Goal: Use online tool/utility: Utilize a website feature to perform a specific function

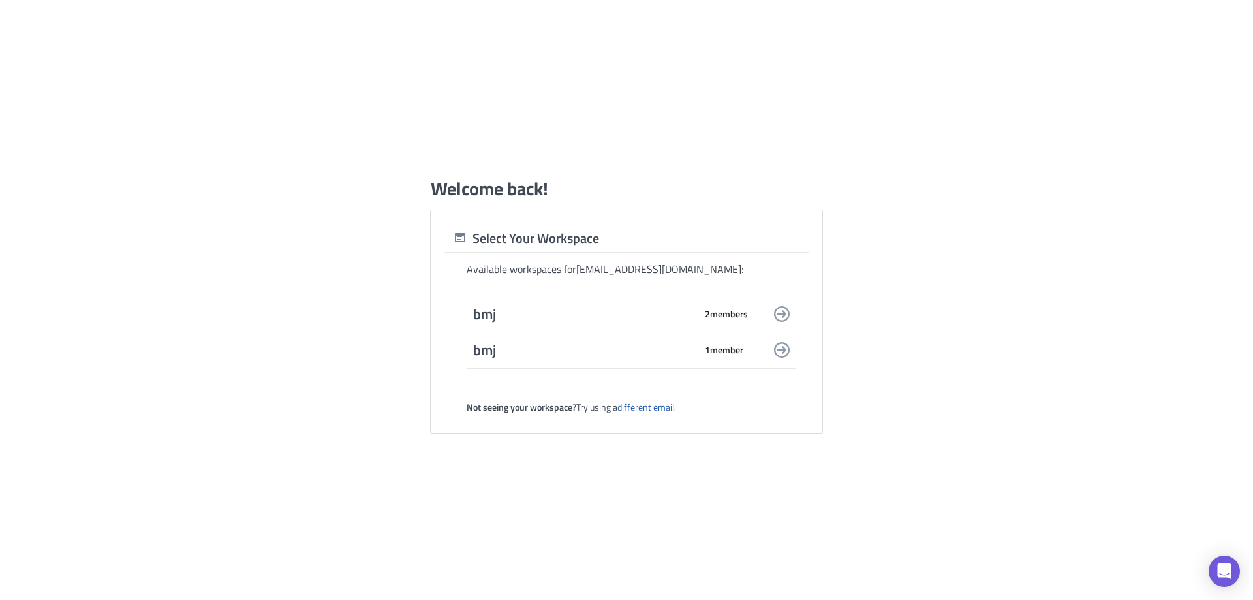
click at [532, 317] on span "bmj" at bounding box center [584, 314] width 222 height 18
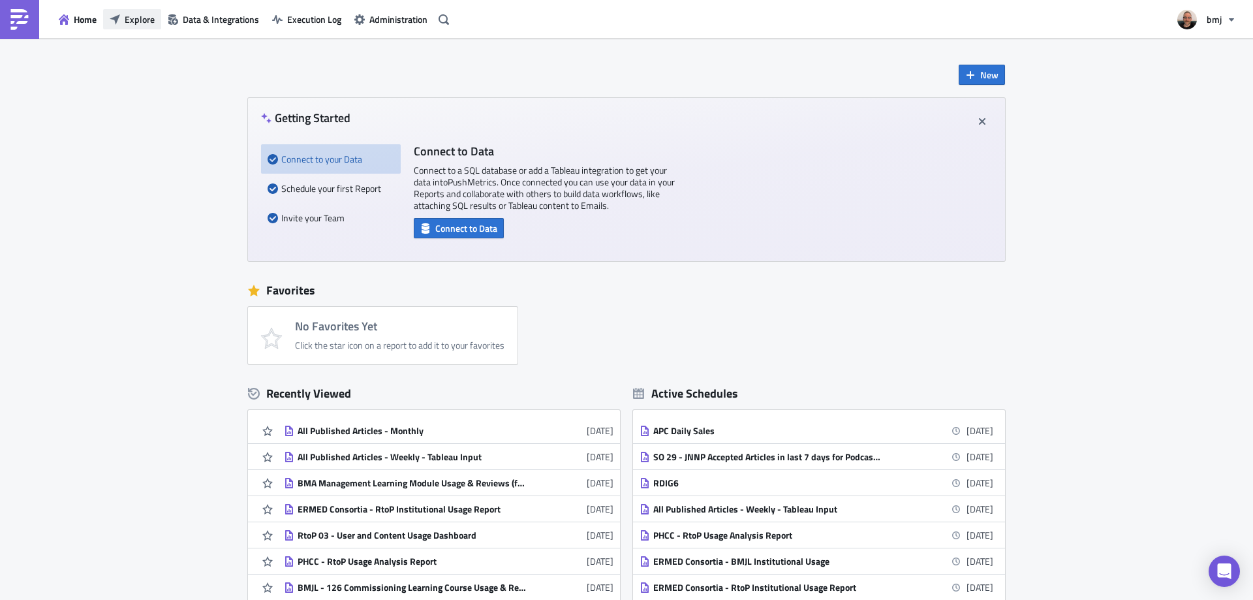
click at [147, 17] on span "Explore" at bounding box center [140, 19] width 30 height 14
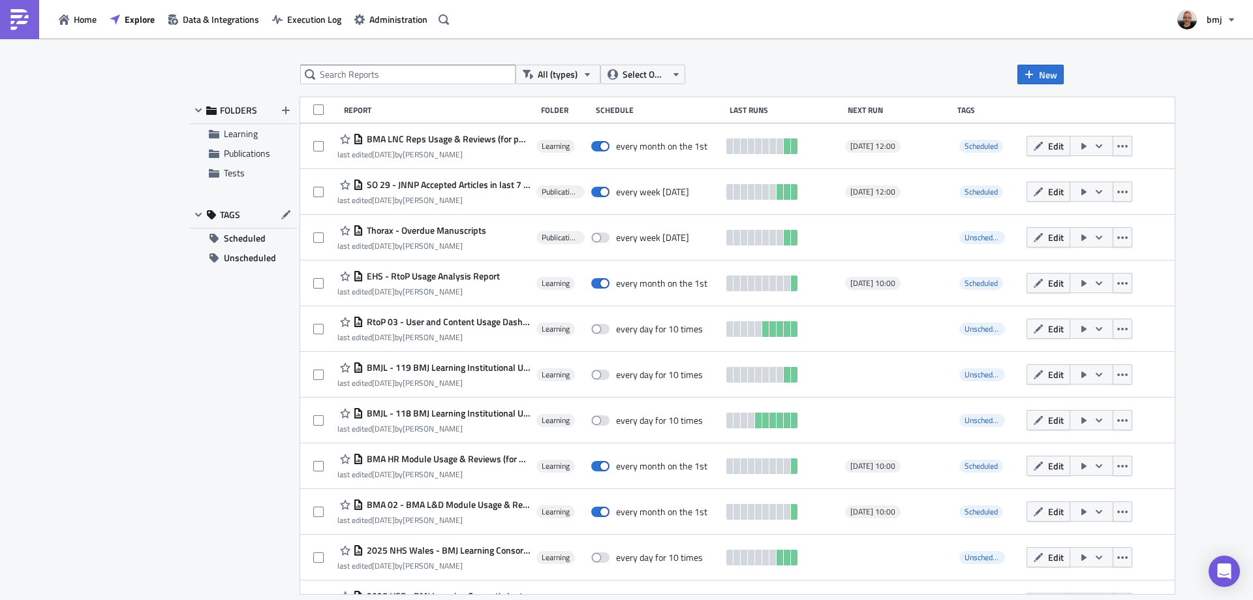
click at [1197, 159] on div "All (types) Select Owner New FOLDERS Learning Publications Tests TAGS Scheduled…" at bounding box center [626, 320] width 1253 height 563
click at [1184, 142] on div "All (types) Select Owner New FOLDERS Learning Publications Tests TAGS Scheduled…" at bounding box center [626, 320] width 1253 height 563
click at [1186, 153] on div "All (types) Select Owner New FOLDERS Learning Publications Tests TAGS Scheduled…" at bounding box center [626, 320] width 1253 height 563
click at [1218, 134] on div "All (types) Select Owner New FOLDERS Learning Publications Tests TAGS Scheduled…" at bounding box center [626, 320] width 1253 height 563
click at [1205, 142] on div "All (types) Select Owner New FOLDERS Learning Publications Tests TAGS Scheduled…" at bounding box center [626, 320] width 1253 height 563
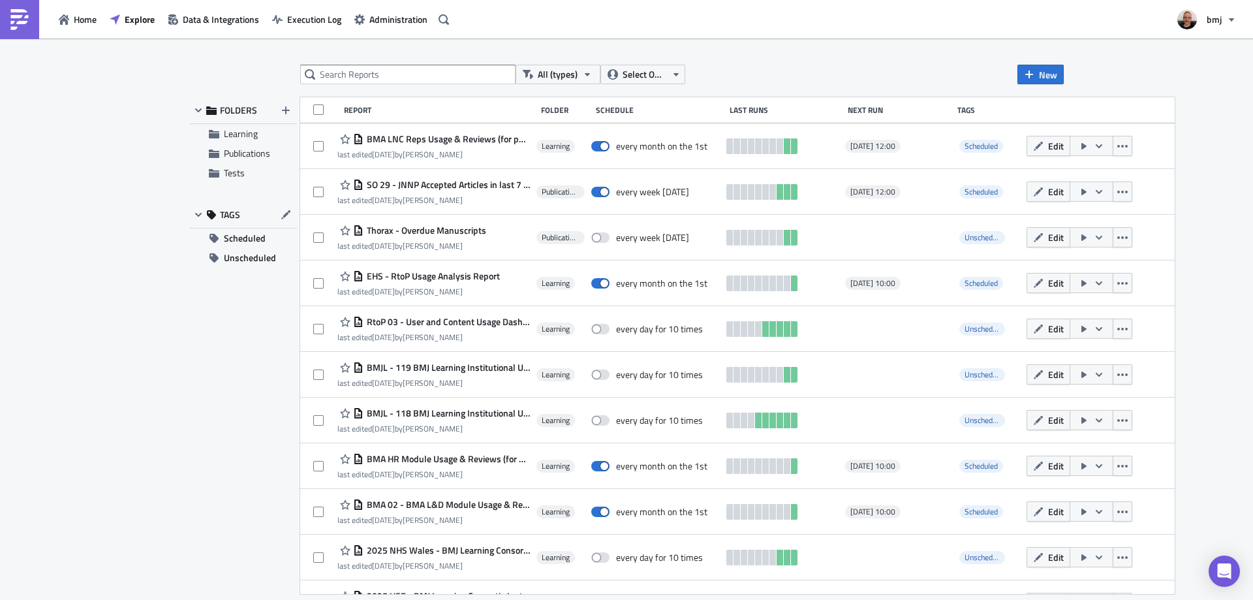
click at [1201, 144] on div "All (types) Select Owner New FOLDERS Learning Publications Tests TAGS Scheduled…" at bounding box center [626, 320] width 1253 height 563
click at [1191, 137] on div "All (types) Select Owner New FOLDERS Learning Publications Tests TAGS Scheduled…" at bounding box center [626, 320] width 1253 height 563
click at [260, 257] on span "Unscheduled" at bounding box center [250, 258] width 52 height 20
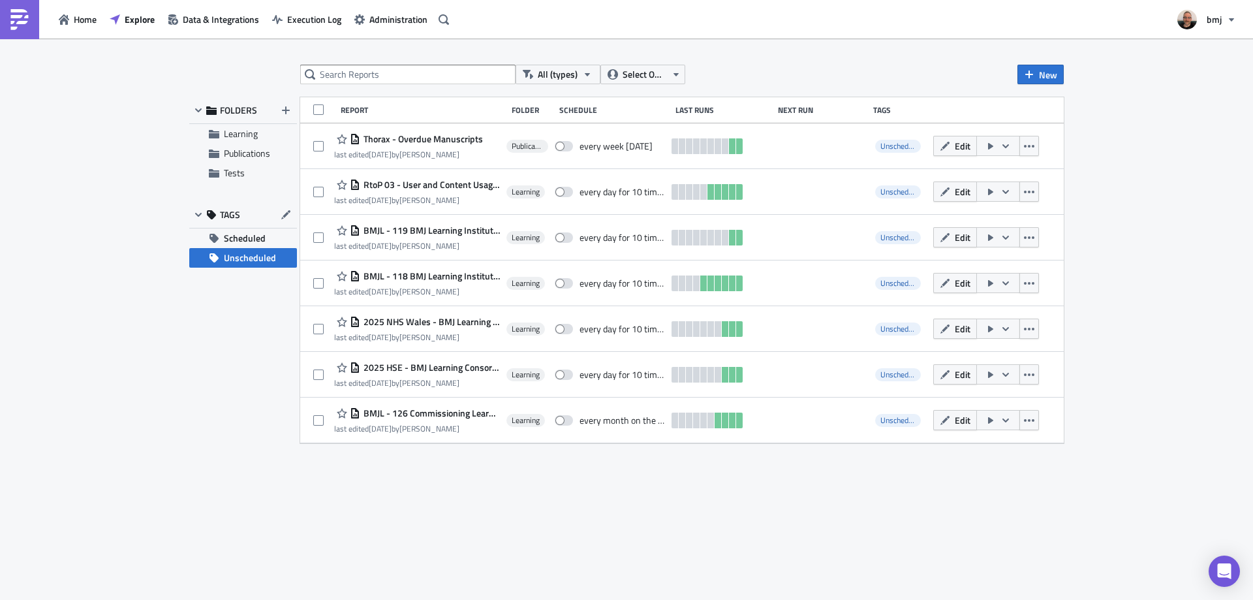
click at [1154, 164] on div "All (types) Select Owner New FOLDERS Learning Publications Tests TAGS Scheduled…" at bounding box center [626, 320] width 1253 height 563
click at [1134, 177] on div "All (types) Select Owner New FOLDERS Learning Publications Tests TAGS Scheduled…" at bounding box center [626, 320] width 1253 height 563
click at [1123, 140] on div "All (types) Select Owner New FOLDERS Learning Publications Tests TAGS Scheduled…" at bounding box center [626, 320] width 1253 height 563
click at [1164, 166] on div "All (types) Select Owner New FOLDERS Learning Publications Tests TAGS Scheduled…" at bounding box center [626, 320] width 1253 height 563
click at [236, 235] on span "Scheduled" at bounding box center [245, 238] width 42 height 20
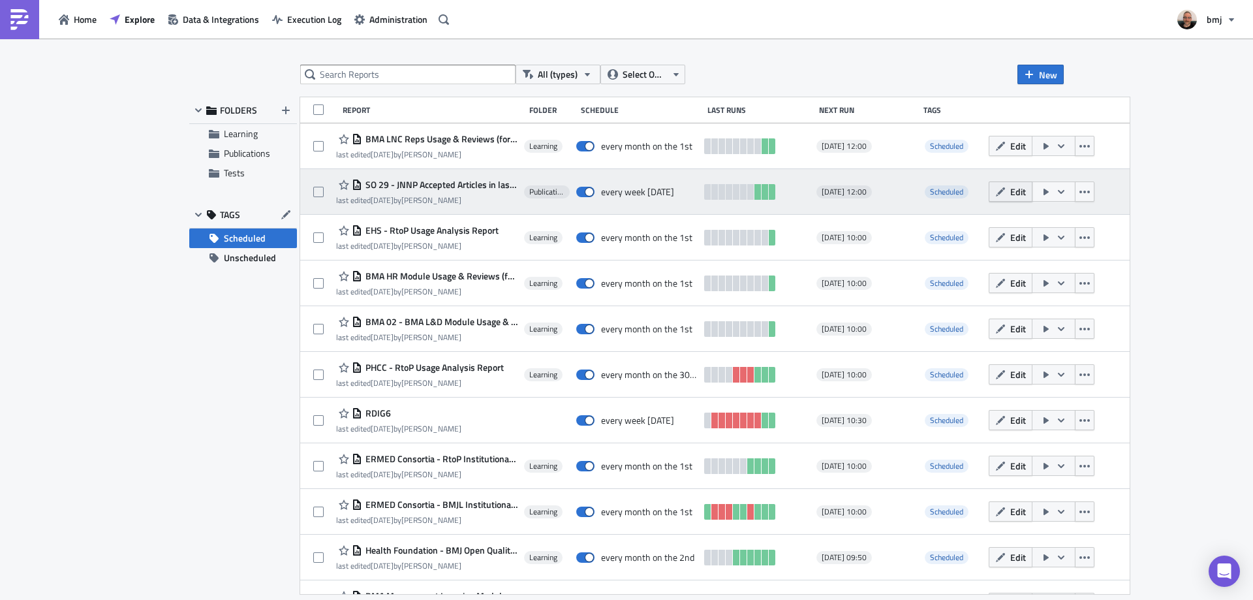
click at [1025, 190] on span "Edit" at bounding box center [1018, 192] width 16 height 14
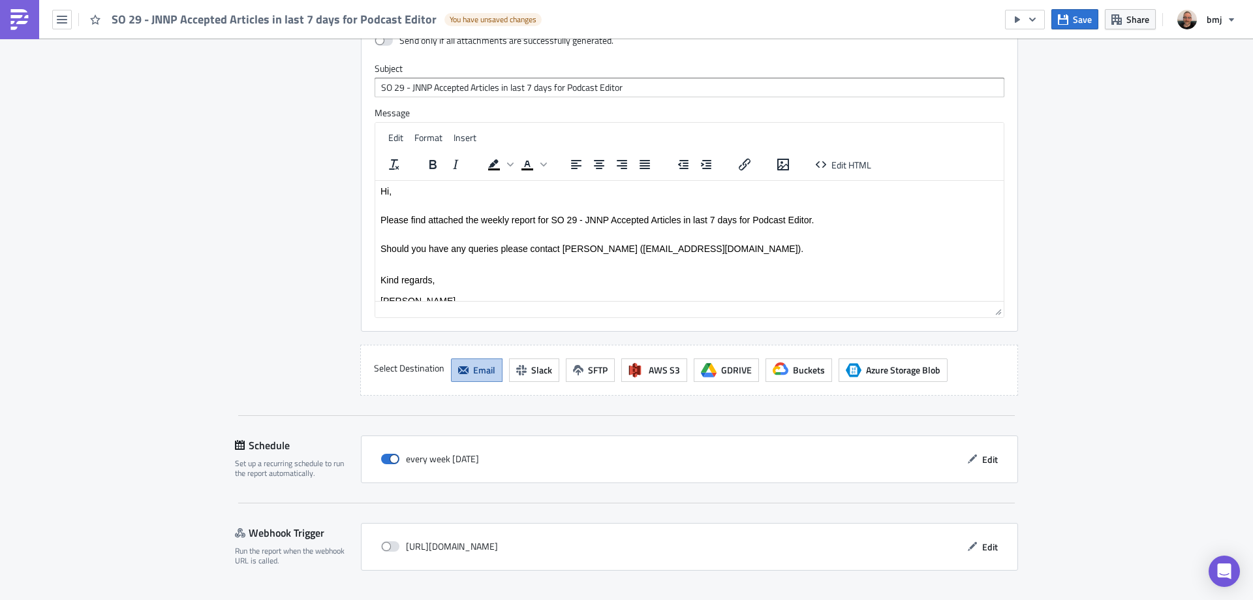
scroll to position [1075, 0]
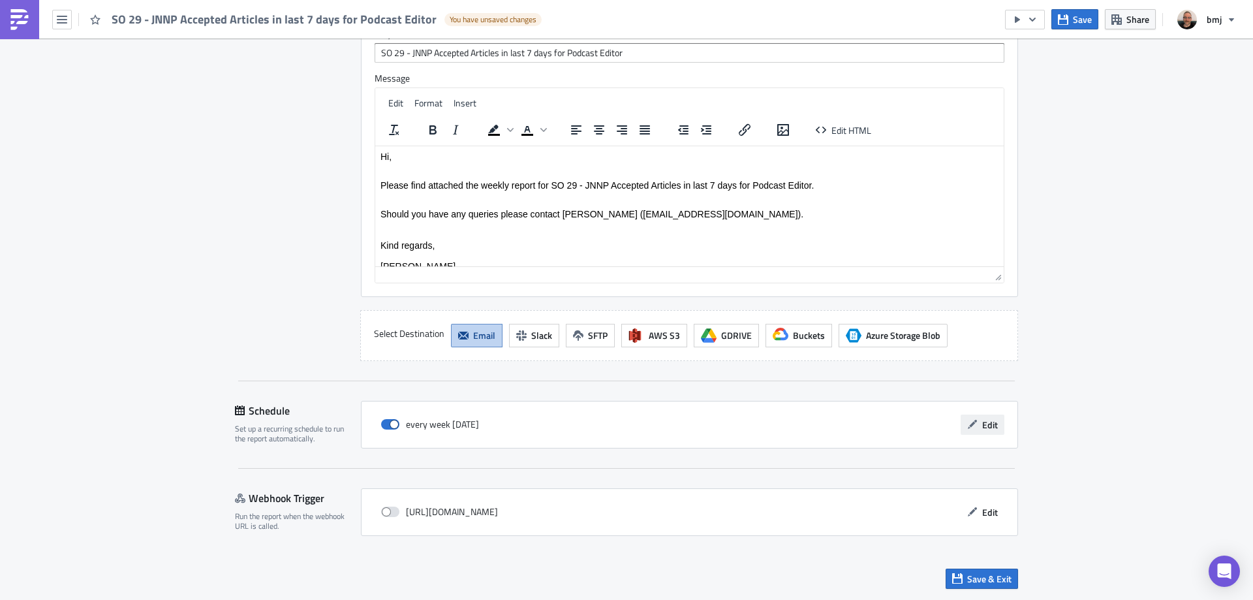
click at [969, 425] on icon "button" at bounding box center [972, 424] width 10 height 10
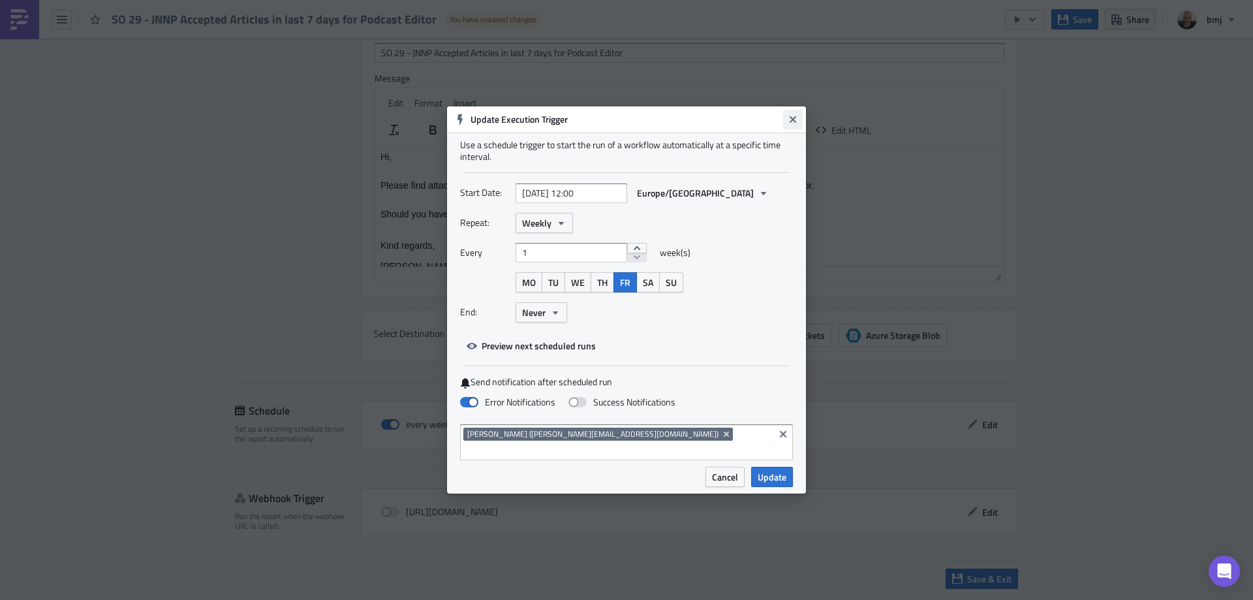
click at [789, 125] on icon "Close" at bounding box center [793, 119] width 10 height 10
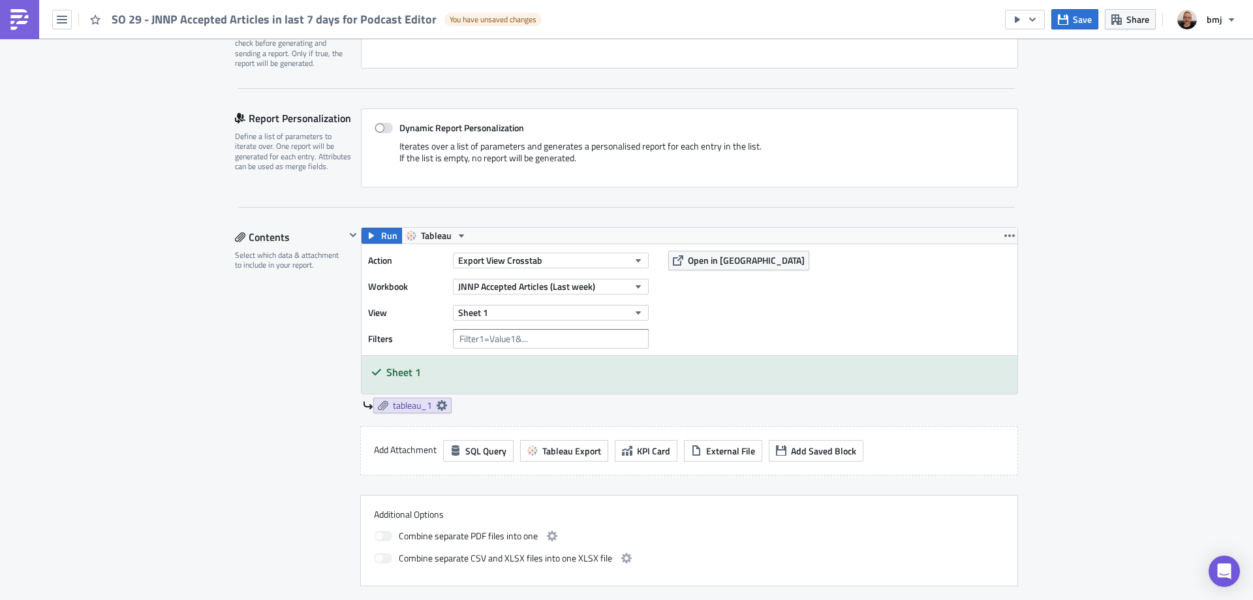
scroll to position [292, 0]
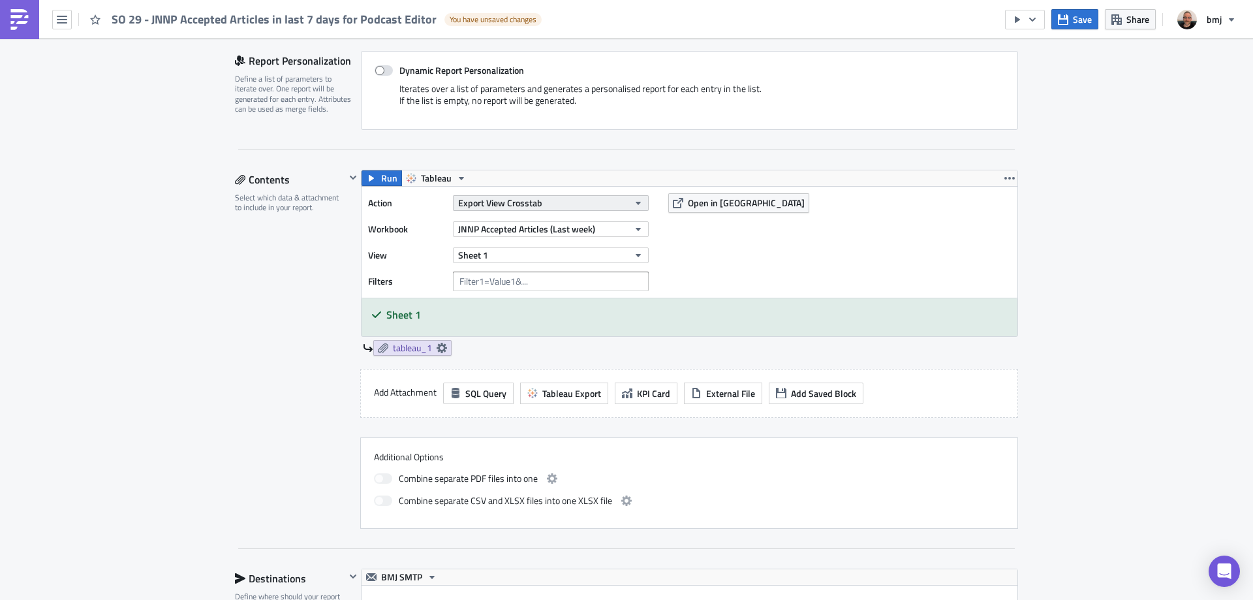
click at [604, 202] on button "Export View Crosstab" at bounding box center [551, 203] width 196 height 16
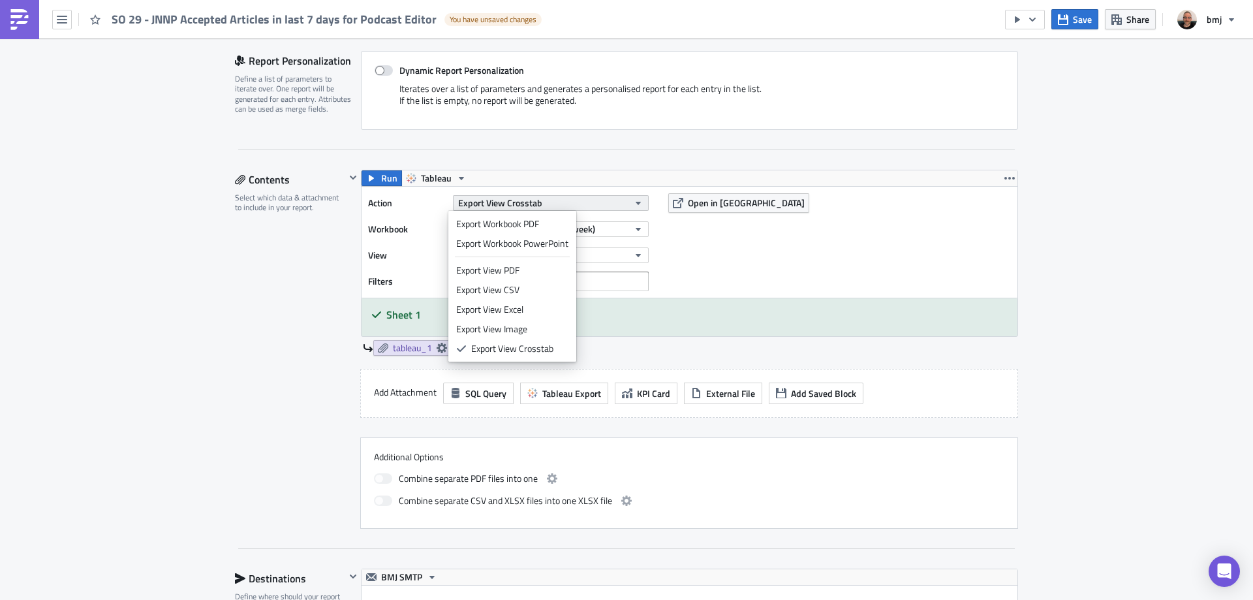
click at [613, 199] on button "Export View Crosstab" at bounding box center [551, 203] width 196 height 16
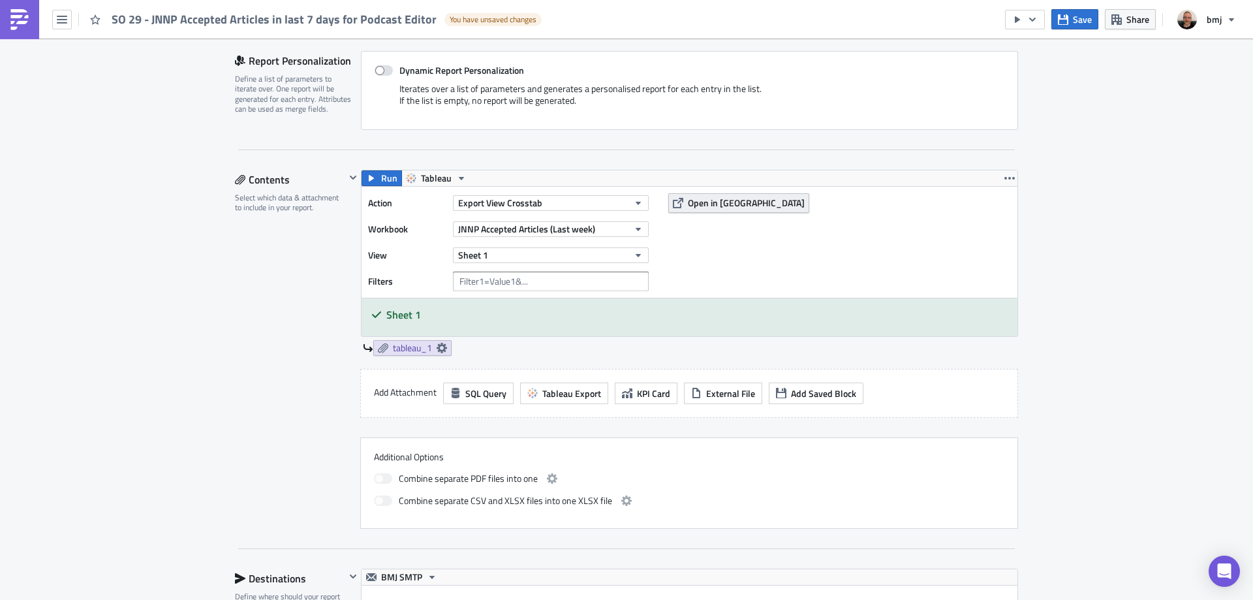
click at [690, 202] on span "Open in [GEOGRAPHIC_DATA]" at bounding box center [746, 203] width 117 height 14
click at [1077, 222] on div "Publications Execution Log Edit " SO 29 - JNNP Accepted Articles in last 7 days…" at bounding box center [626, 566] width 1253 height 1638
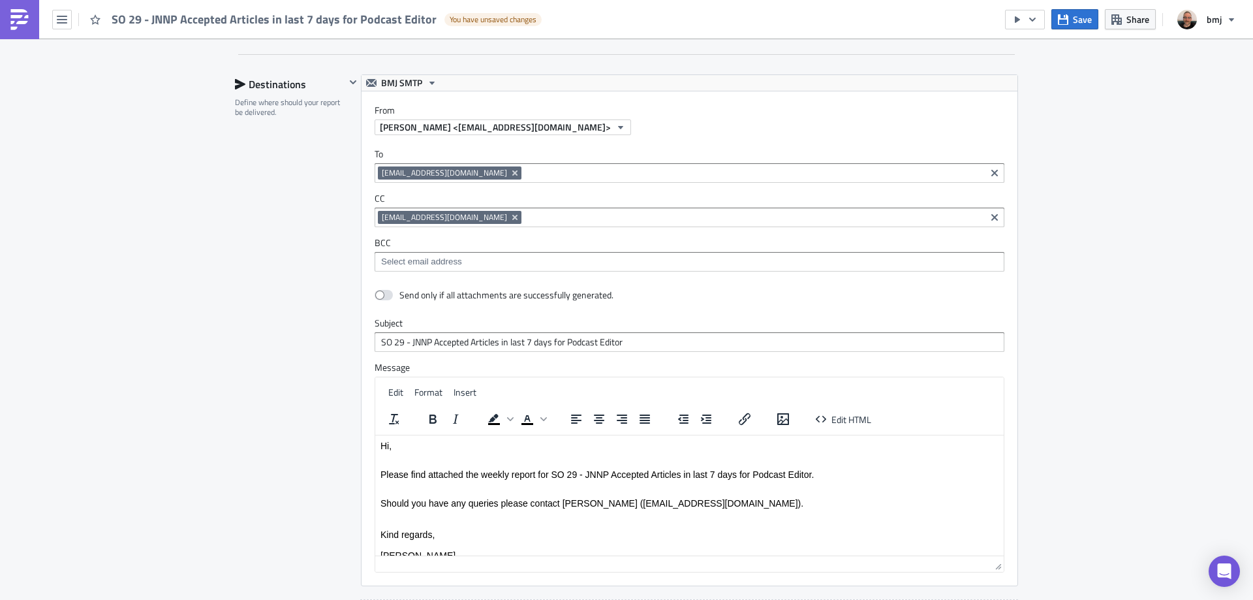
scroll to position [806, 0]
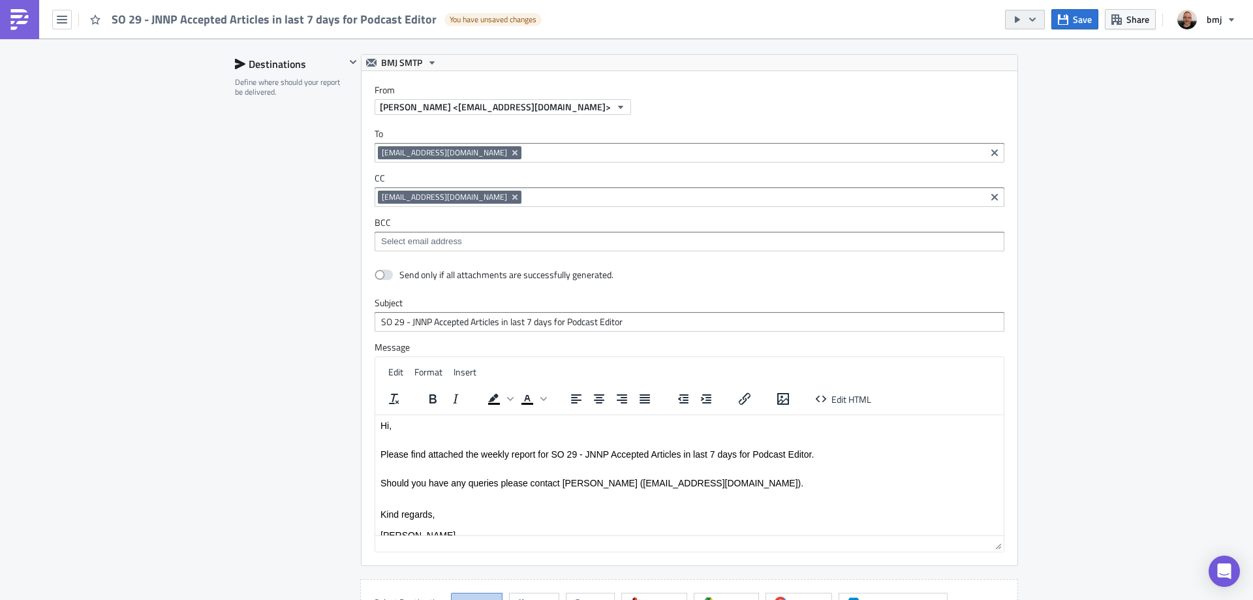
click at [1032, 22] on icon "button" at bounding box center [1032, 19] width 10 height 10
click at [1143, 129] on div "Publications Execution Log Edit " SO 29 - JNNP Accepted Articles in last 7 days…" at bounding box center [626, 52] width 1253 height 1638
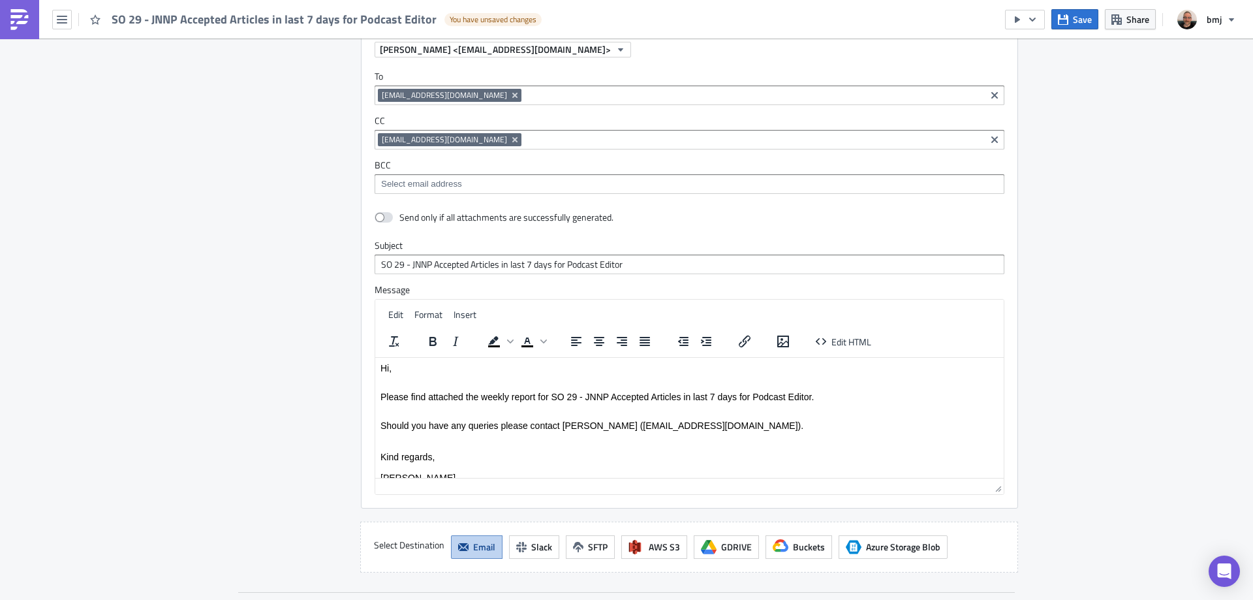
scroll to position [1075, 0]
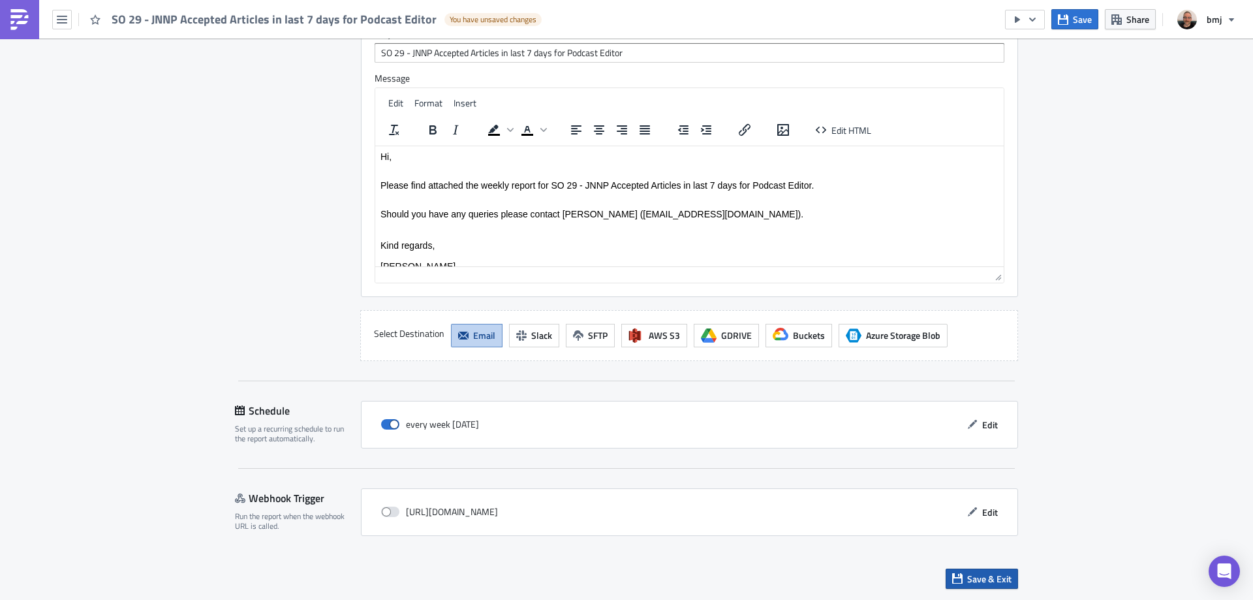
click at [967, 572] on span "Save & Exit" at bounding box center [989, 579] width 44 height 14
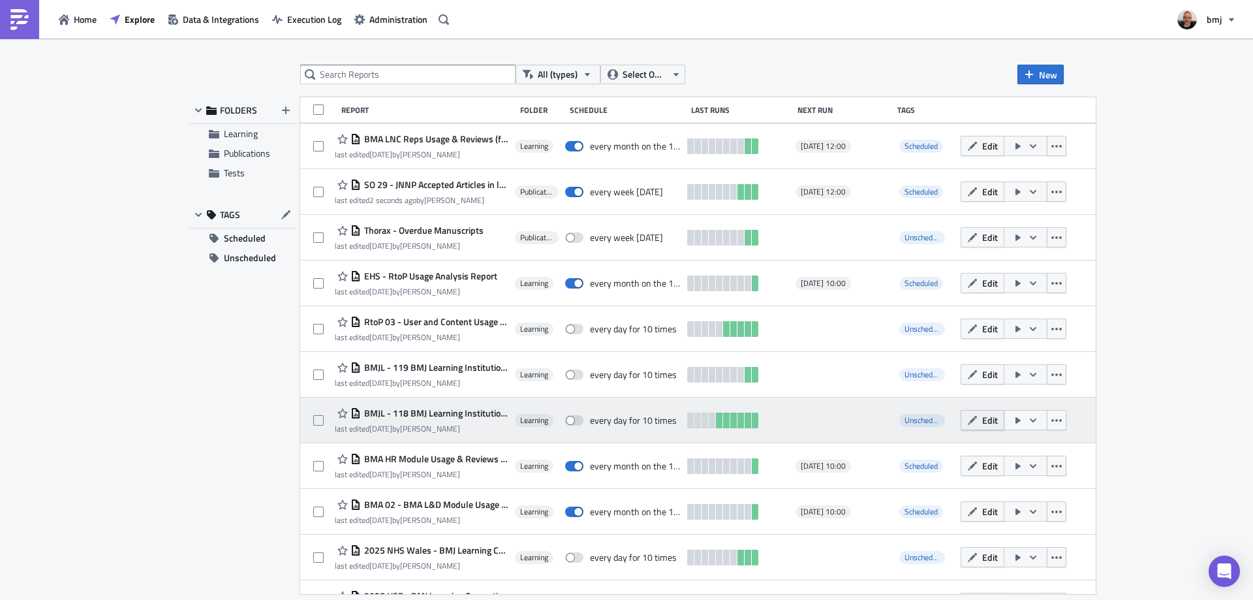
click at [998, 420] on span "Edit" at bounding box center [990, 420] width 16 height 14
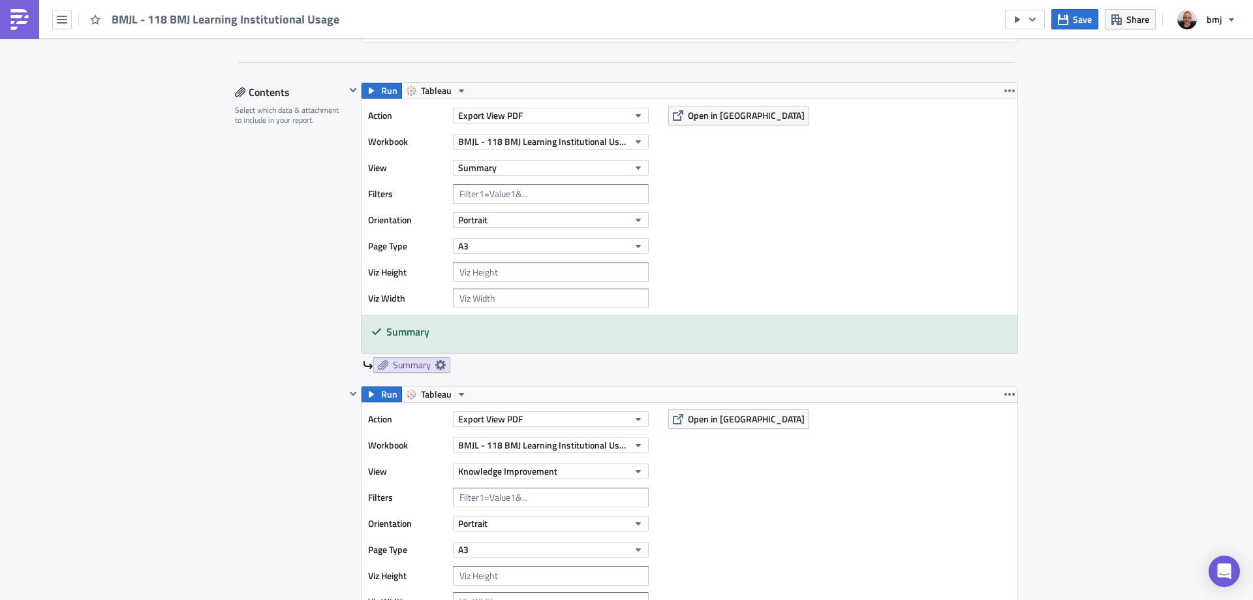
scroll to position [326, 0]
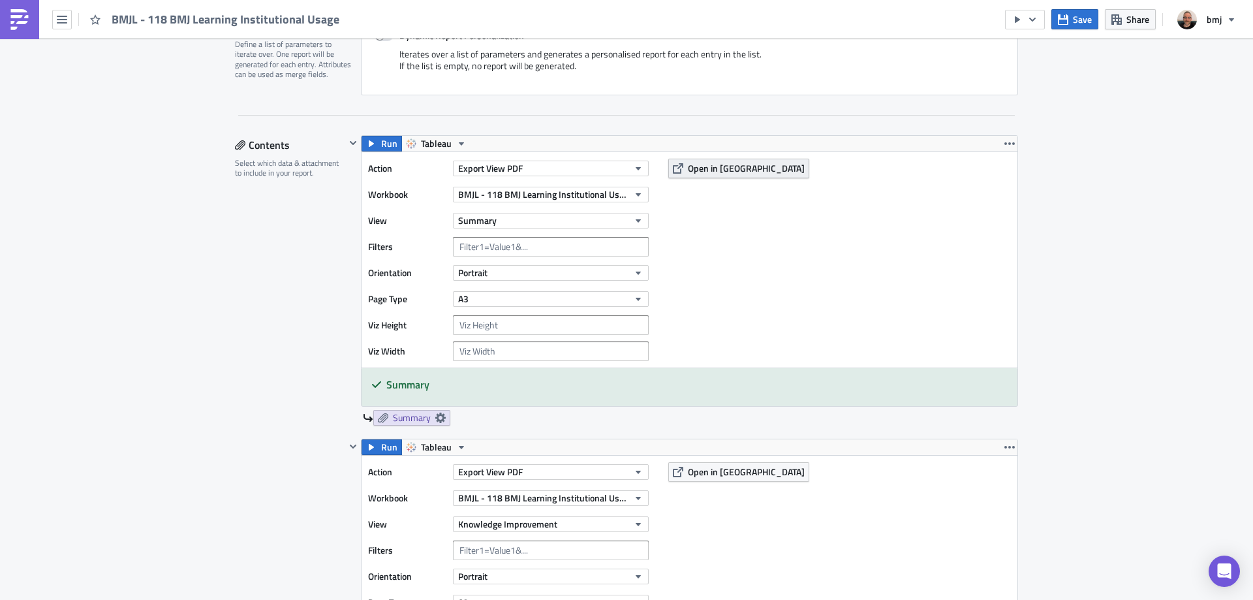
click at [732, 174] on span "Open in [GEOGRAPHIC_DATA]" at bounding box center [746, 168] width 117 height 14
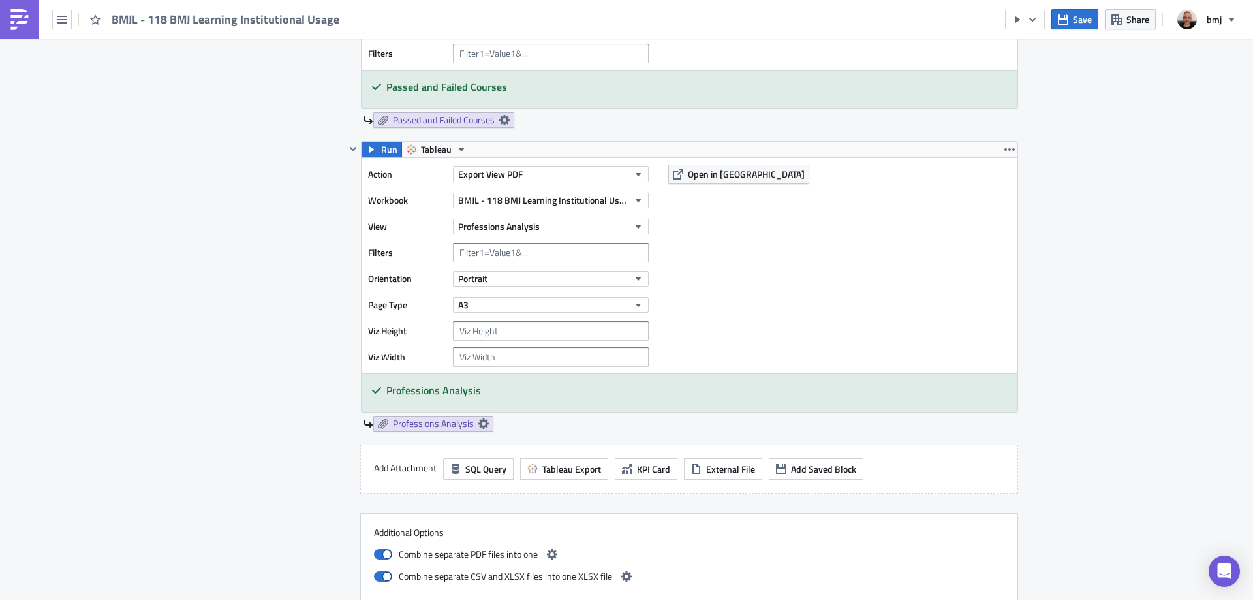
scroll to position [2023, 0]
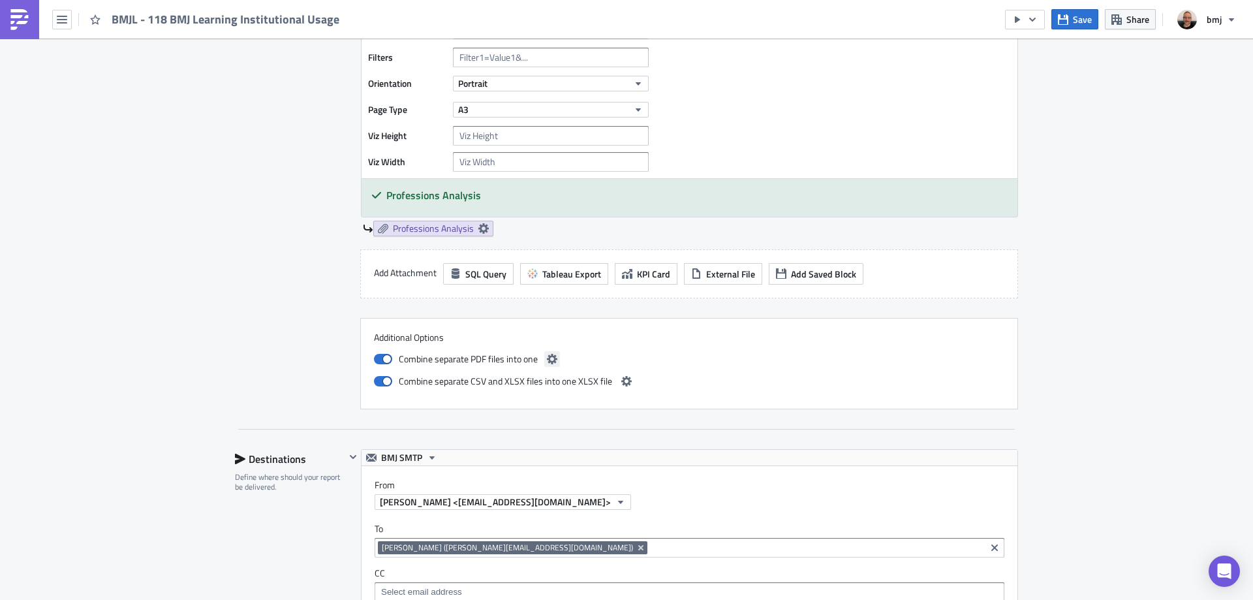
click at [547, 354] on icon "button" at bounding box center [552, 359] width 10 height 10
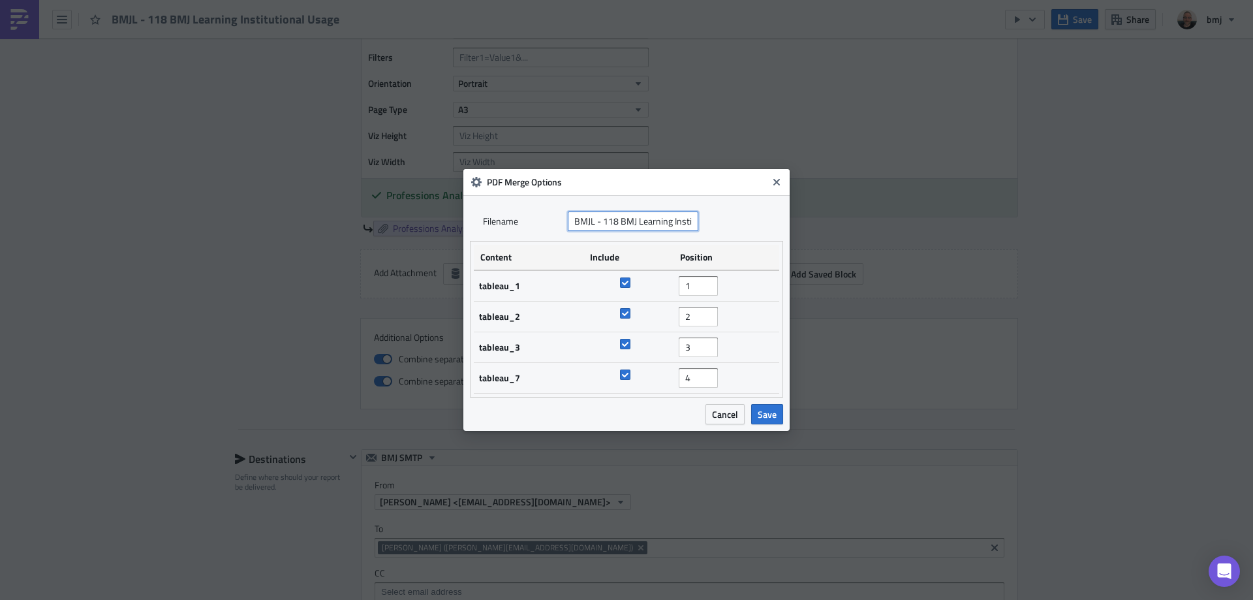
drag, startPoint x: 610, startPoint y: 225, endPoint x: 679, endPoint y: 221, distance: 68.7
click at [679, 221] on input "BMJL - 118 BMJ Learning Institutional Usage" at bounding box center [633, 221] width 131 height 20
click at [686, 220] on input "BMJL - 118 BMJ Learning Institutional Usage" at bounding box center [633, 221] width 131 height 20
drag, startPoint x: 668, startPoint y: 221, endPoint x: 705, endPoint y: 219, distance: 37.9
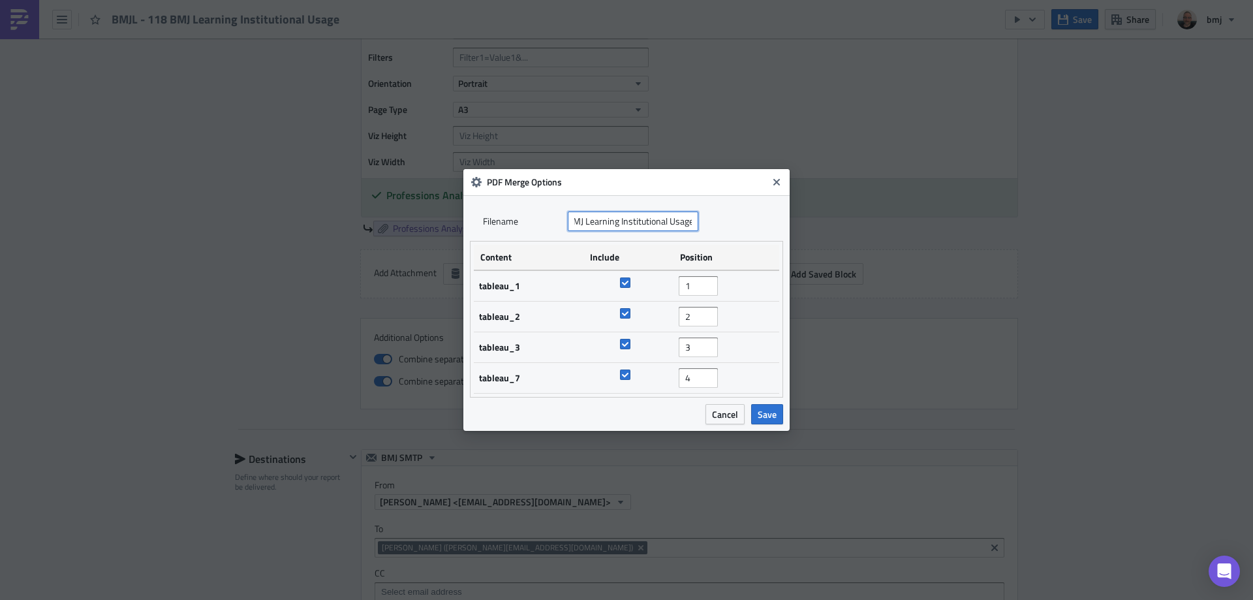
click at [705, 219] on div "Filenam﻿e BMJL - 118 BMJ Learning Institutional Usage" at bounding box center [626, 221] width 287 height 20
click at [673, 221] on input "BMJL - 118 BMJ Learning Institutional Usage" at bounding box center [633, 221] width 131 height 20
click at [724, 412] on span "Cancel" at bounding box center [725, 414] width 26 height 14
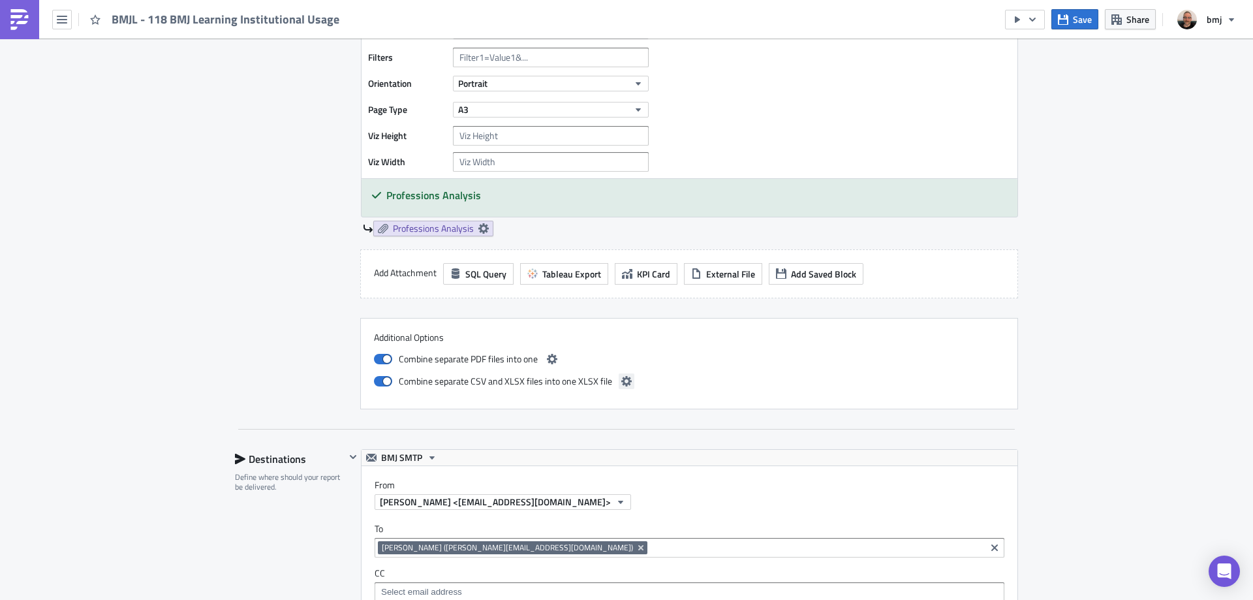
click at [621, 383] on icon "button" at bounding box center [626, 381] width 10 height 10
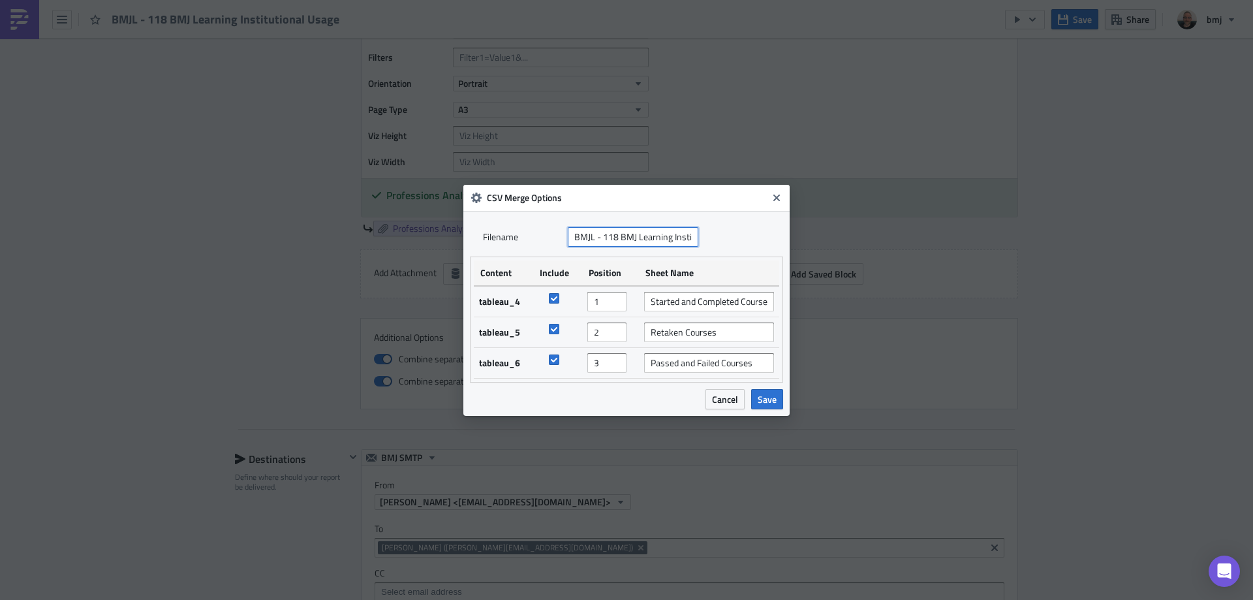
scroll to position [0, 54]
drag, startPoint x: 619, startPoint y: 238, endPoint x: 688, endPoint y: 236, distance: 69.2
click at [688, 236] on input "BMJL - 118 BMJ Learning Institutional Usage" at bounding box center [633, 237] width 131 height 20
click at [714, 300] on input "Started and Completed Courses" at bounding box center [709, 302] width 130 height 20
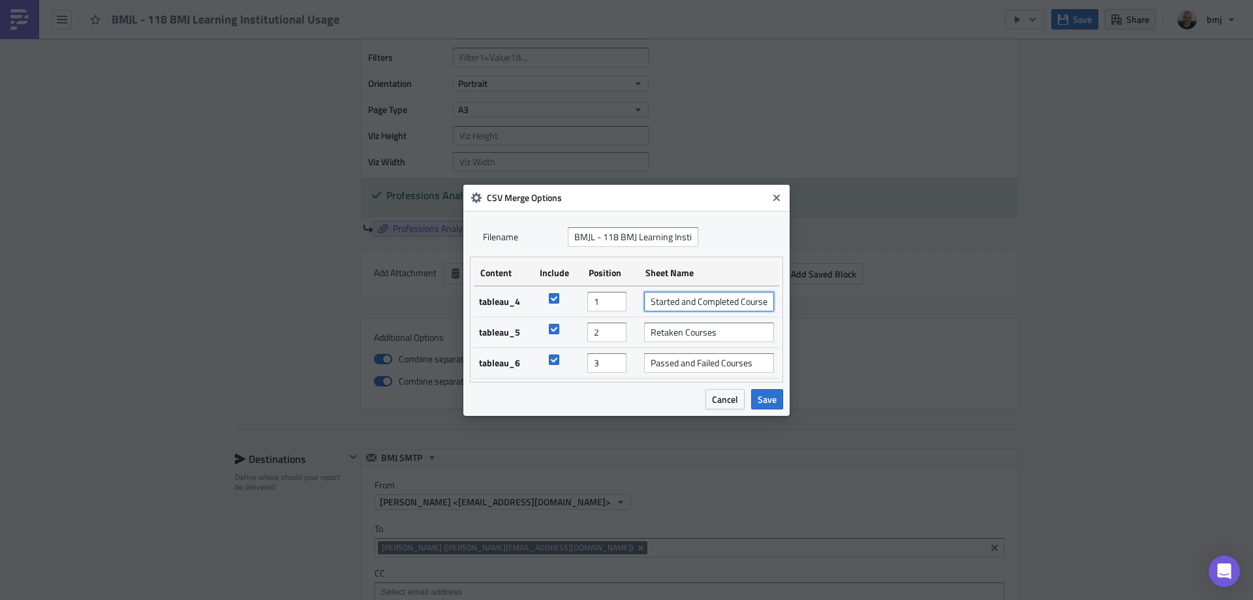
drag, startPoint x: 660, startPoint y: 302, endPoint x: 748, endPoint y: 300, distance: 88.1
click at [748, 300] on input "Started and Completed Courses" at bounding box center [709, 302] width 130 height 20
click at [724, 337] on input "Retaken Courses" at bounding box center [709, 332] width 130 height 20
click at [733, 356] on input "Passed and Failed Courses" at bounding box center [709, 363] width 130 height 20
click at [718, 394] on span "Cancel" at bounding box center [725, 399] width 26 height 14
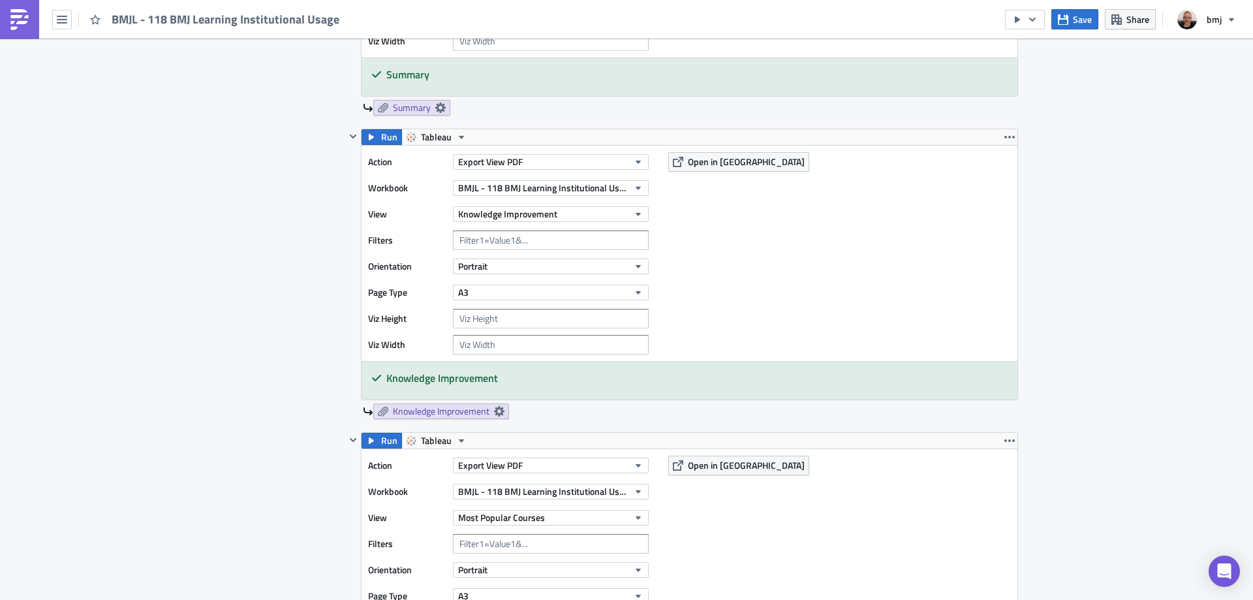
scroll to position [593, 0]
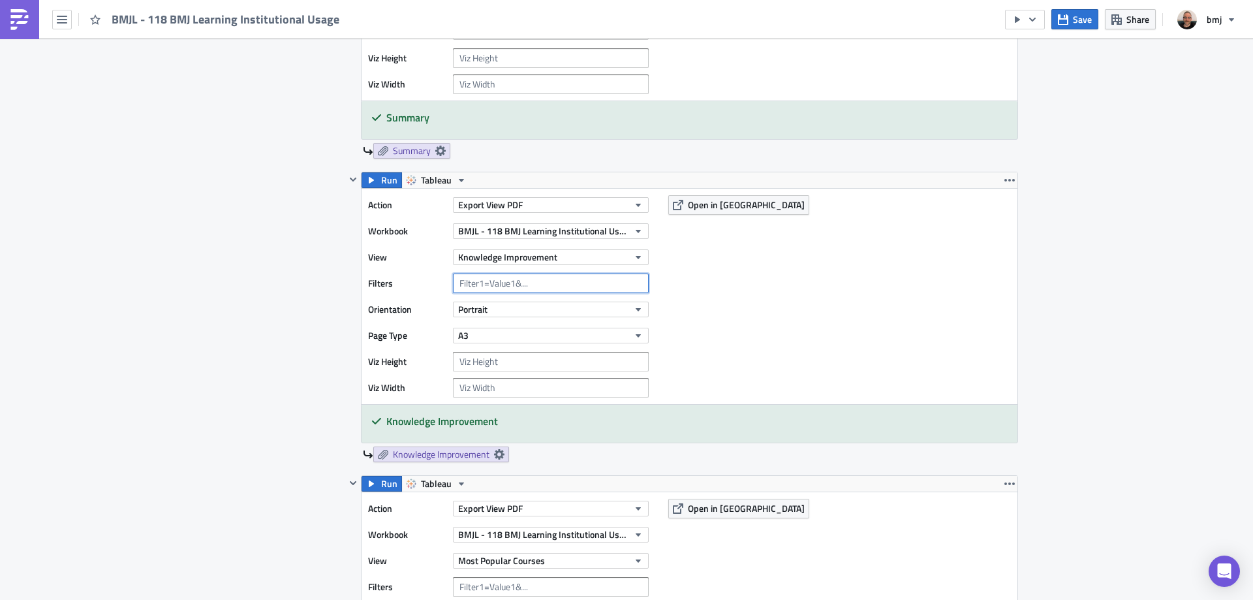
drag, startPoint x: 469, startPoint y: 284, endPoint x: 514, endPoint y: 281, distance: 45.8
click at [514, 281] on input "text" at bounding box center [551, 283] width 196 height 20
click at [1032, 14] on icon "button" at bounding box center [1032, 19] width 10 height 10
click at [1056, 49] on div "Send Just to Me" at bounding box center [1064, 52] width 102 height 13
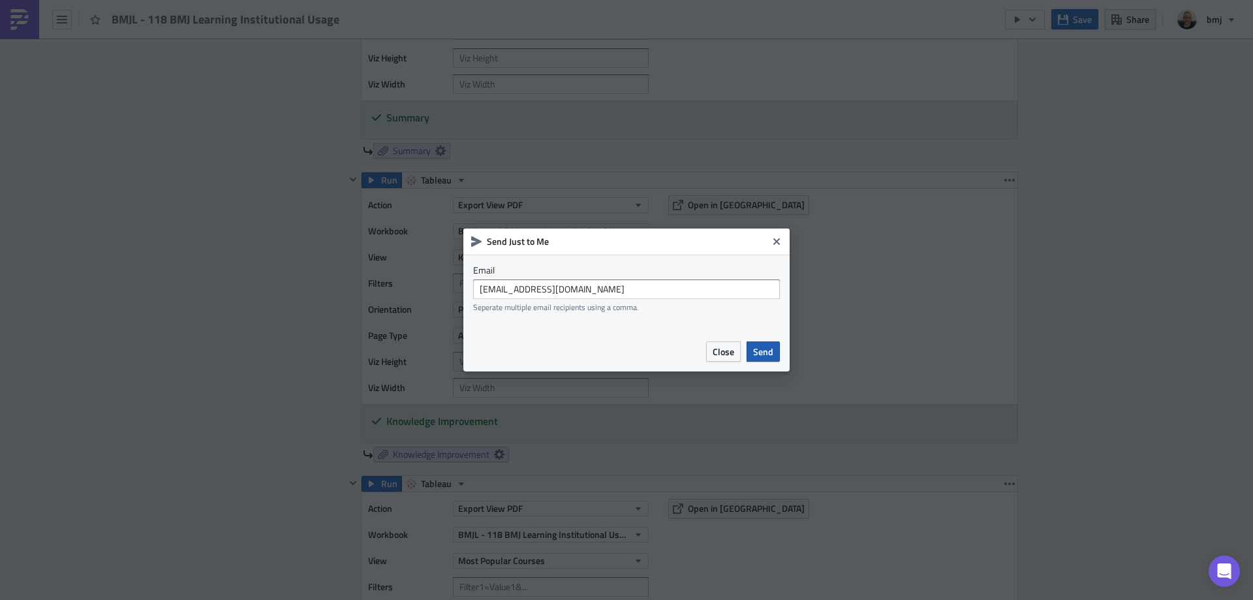
click at [769, 356] on span "Send" at bounding box center [763, 352] width 20 height 14
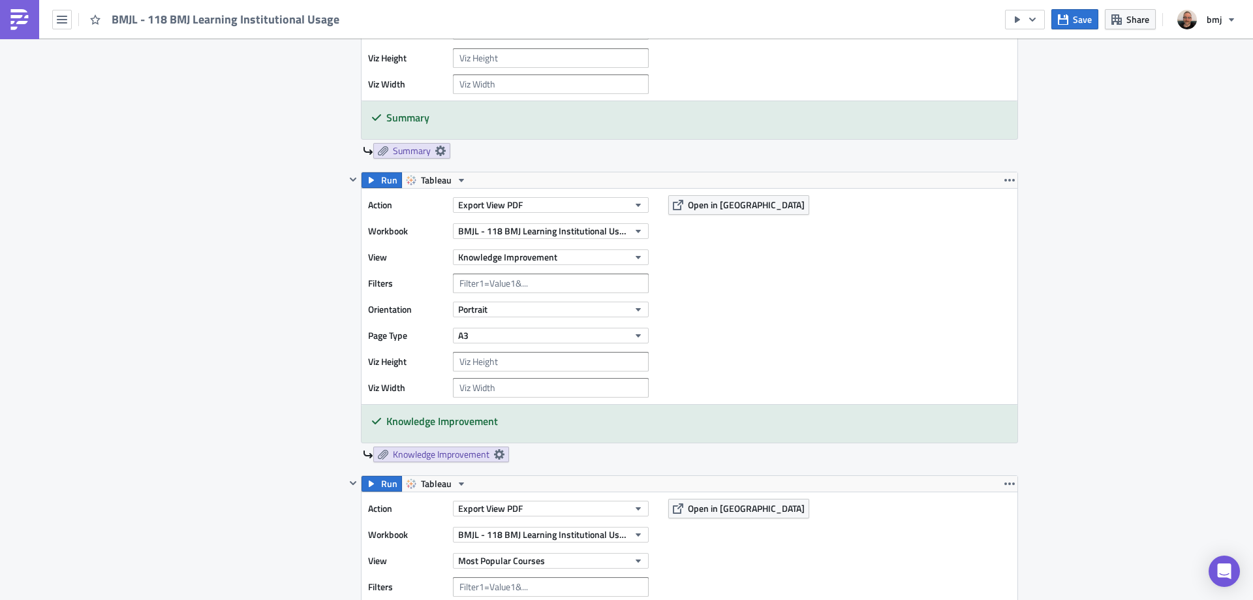
scroll to position [624, 0]
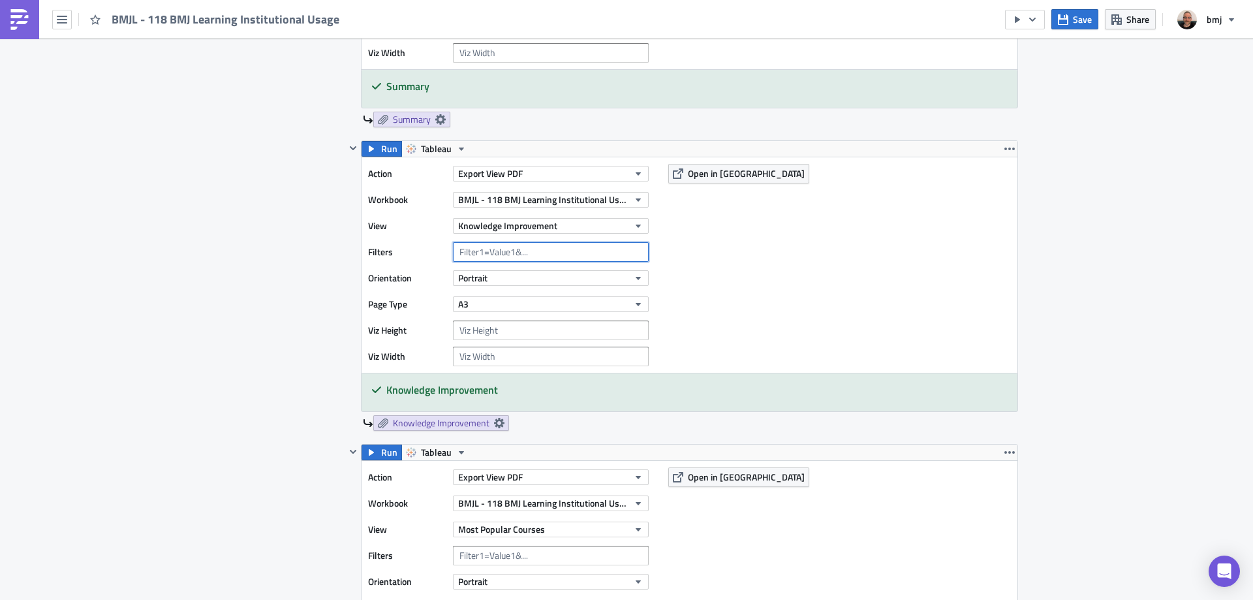
click at [628, 252] on input "text" at bounding box center [551, 252] width 196 height 20
drag, startPoint x: 549, startPoint y: 252, endPoint x: 471, endPoint y: 253, distance: 77.7
click at [471, 253] on input "text" at bounding box center [551, 252] width 196 height 20
drag, startPoint x: 499, startPoint y: 252, endPoint x: 485, endPoint y: 252, distance: 13.7
click at [487, 252] on input "text" at bounding box center [551, 252] width 196 height 20
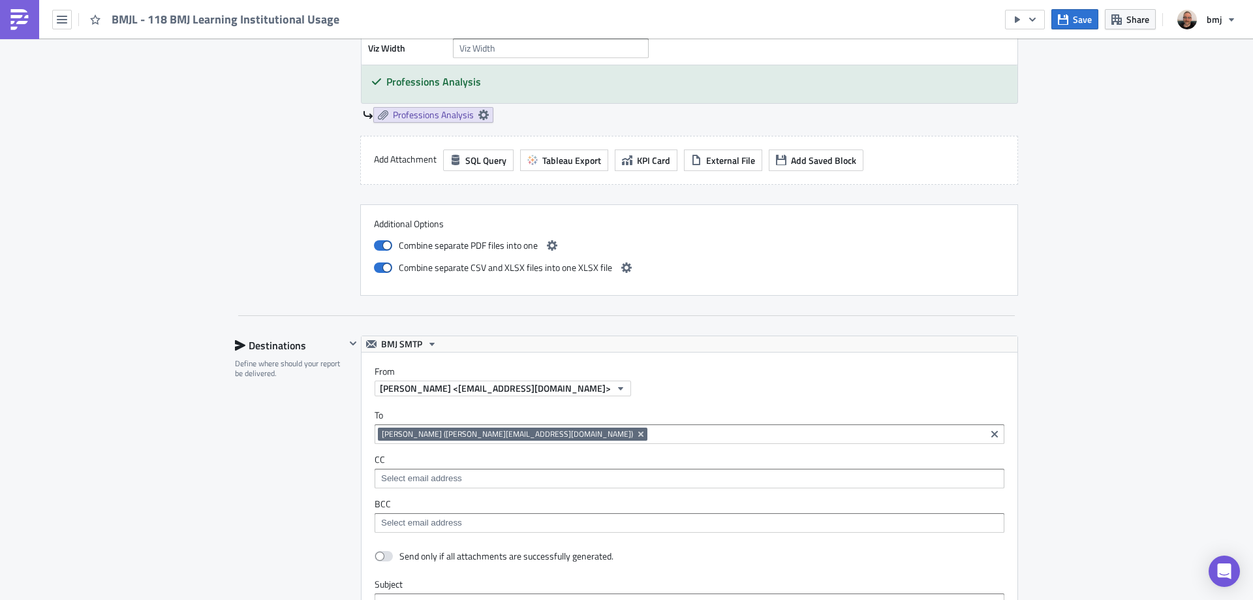
scroll to position [2687, 0]
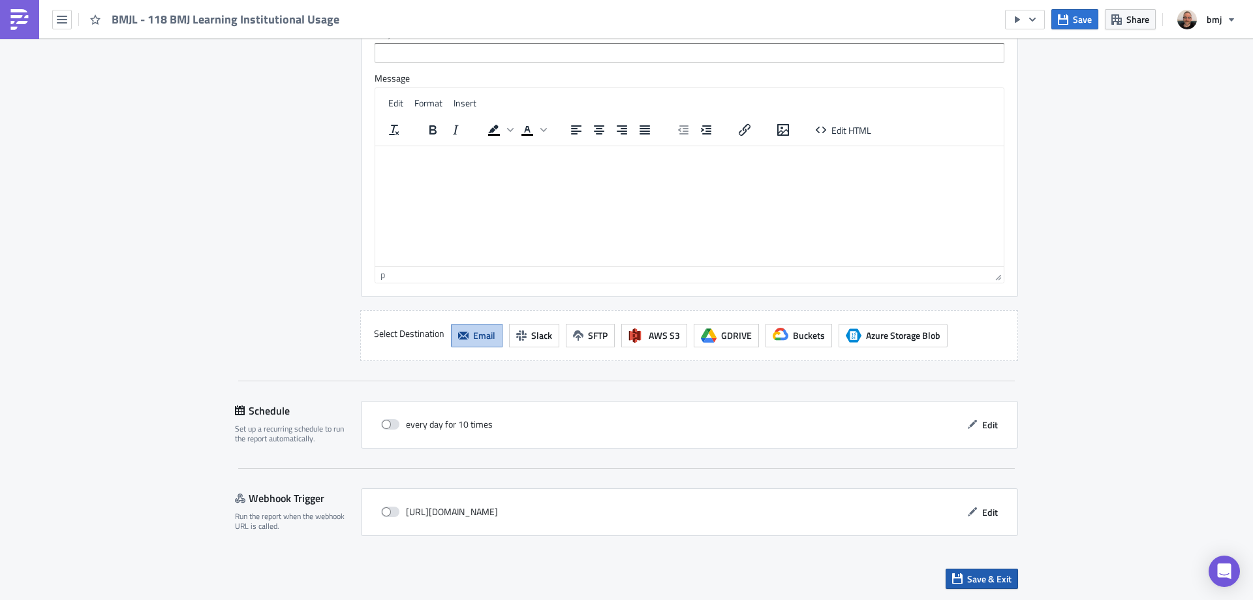
click at [992, 579] on span "Save & Exit" at bounding box center [989, 579] width 44 height 14
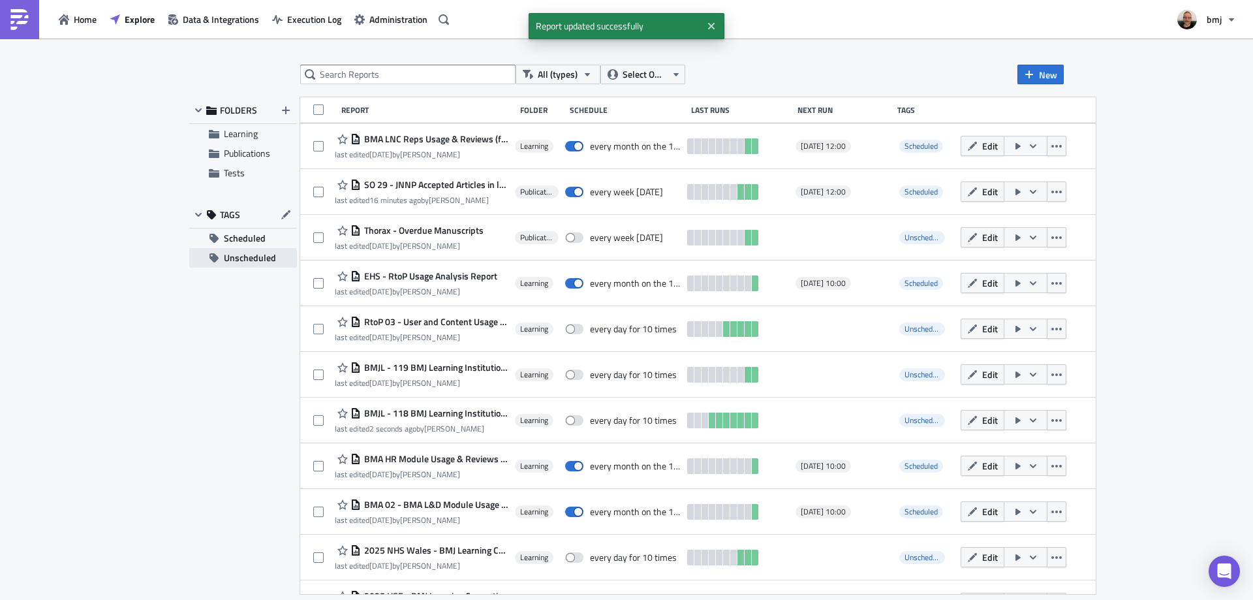
click at [262, 261] on span "Unscheduled" at bounding box center [250, 258] width 52 height 20
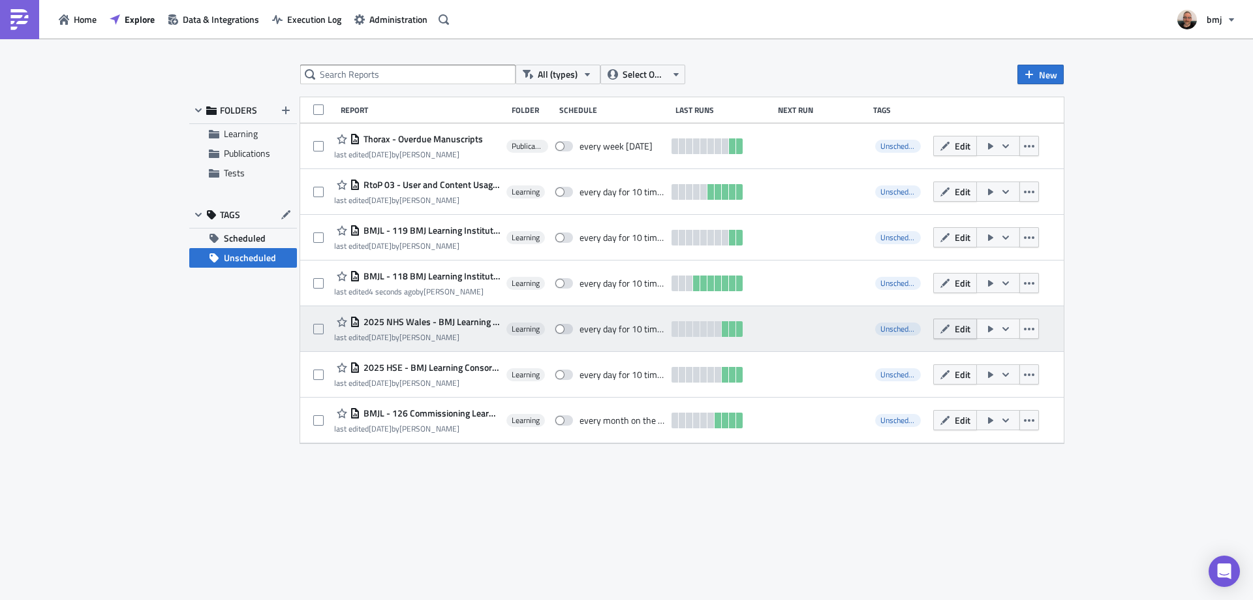
click at [946, 330] on icon "button" at bounding box center [945, 329] width 10 height 10
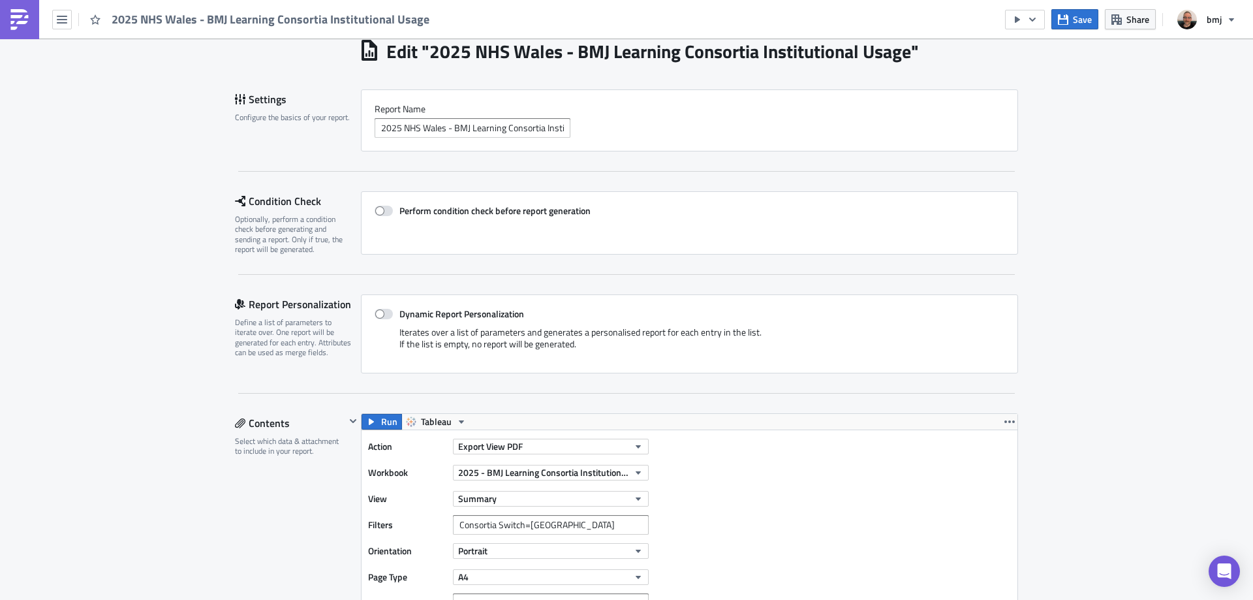
scroll to position [196, 0]
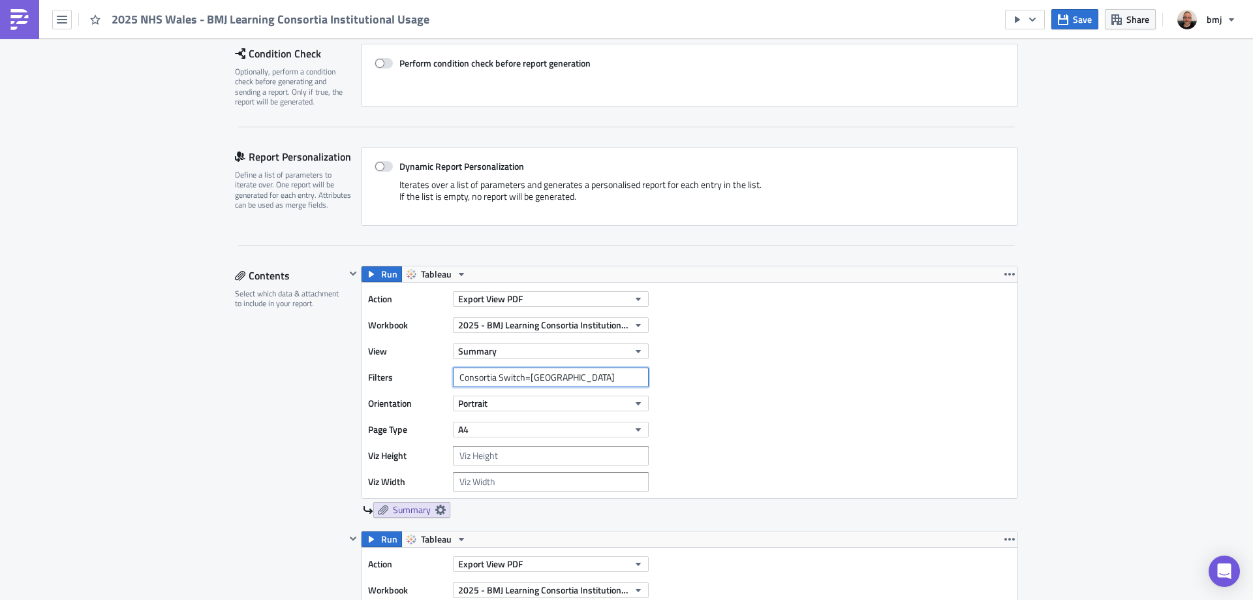
drag, startPoint x: 566, startPoint y: 384, endPoint x: 446, endPoint y: 380, distance: 120.8
click at [446, 380] on div "Filters Consortia Switch=[GEOGRAPHIC_DATA]" at bounding box center [511, 377] width 287 height 20
click at [497, 373] on input "Consortia Switch=[GEOGRAPHIC_DATA]" at bounding box center [551, 377] width 196 height 20
click at [514, 376] on input "Consortia Switch=[GEOGRAPHIC_DATA]" at bounding box center [551, 377] width 196 height 20
click at [550, 375] on input "Consortia Switch=[GEOGRAPHIC_DATA]" at bounding box center [551, 377] width 196 height 20
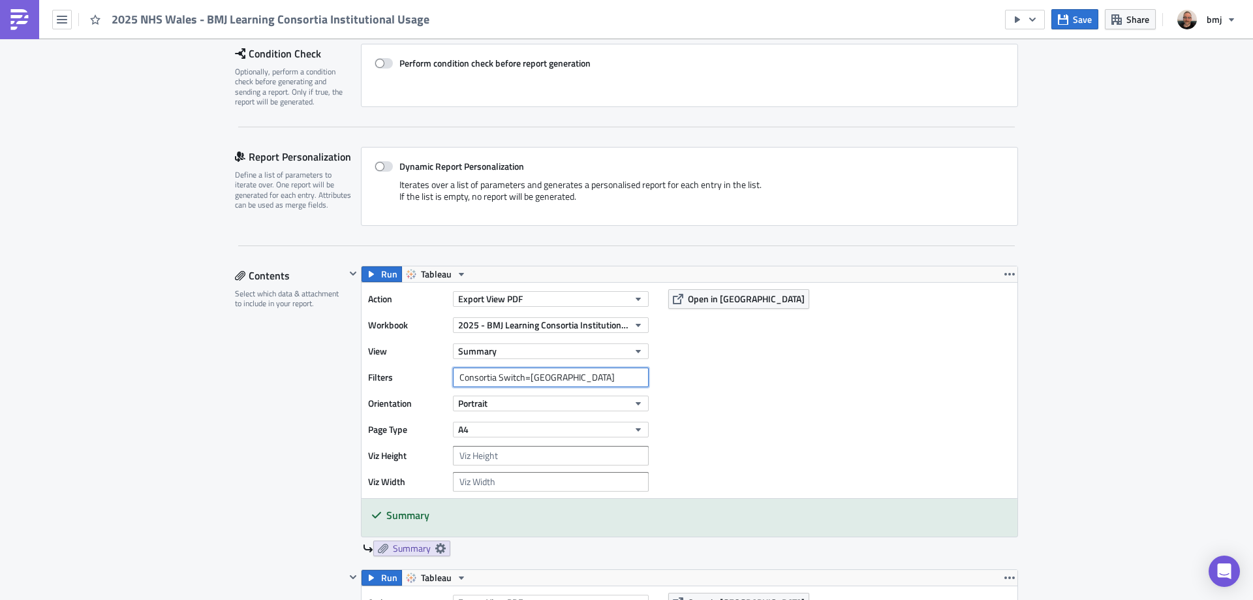
drag, startPoint x: 555, startPoint y: 378, endPoint x: 522, endPoint y: 380, distance: 33.3
click at [522, 380] on input "Consortia Switch=[GEOGRAPHIC_DATA]" at bounding box center [551, 377] width 196 height 20
click at [563, 373] on input "Consortia Switch=[GEOGRAPHIC_DATA]" at bounding box center [551, 377] width 196 height 20
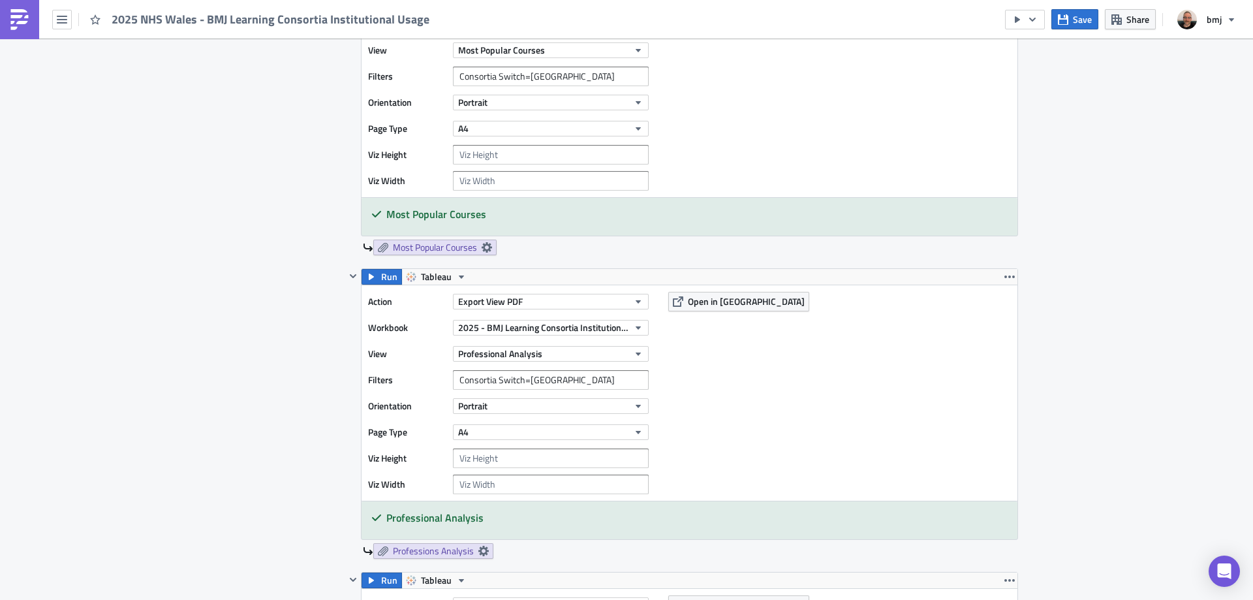
scroll to position [1107, 0]
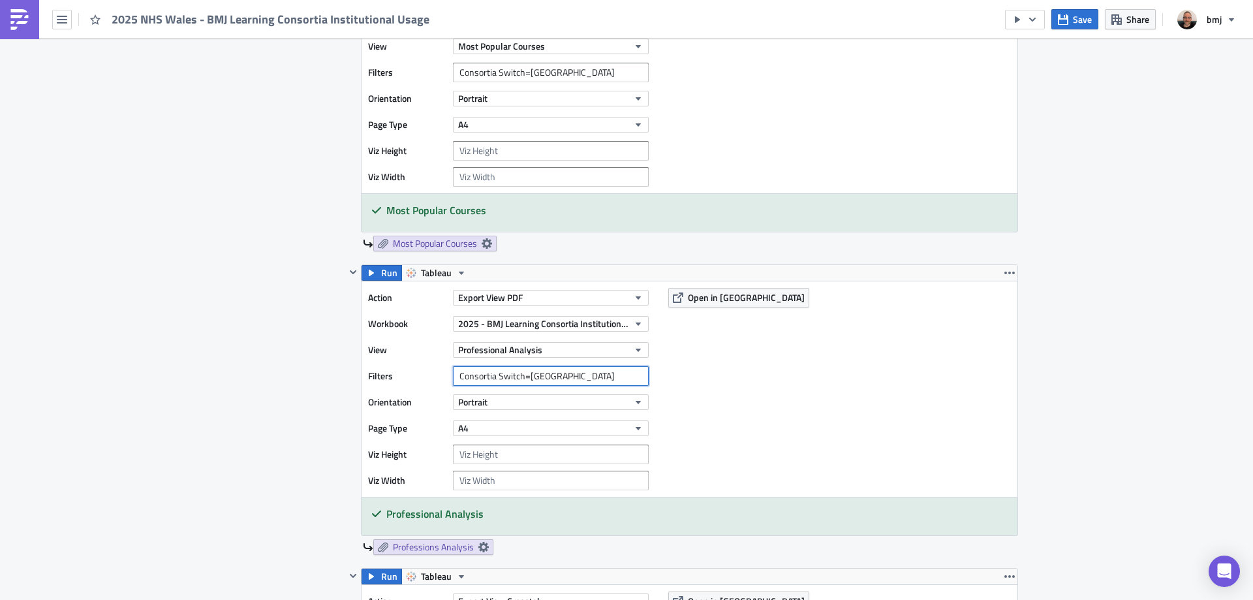
click at [566, 378] on input "Consortia Switch=[GEOGRAPHIC_DATA]" at bounding box center [551, 376] width 196 height 20
click at [1118, 325] on div "Learning Execution Log Edit " 2025 NHS Wales - BMJ Learning Consortia Instituti…" at bounding box center [626, 556] width 1253 height 3250
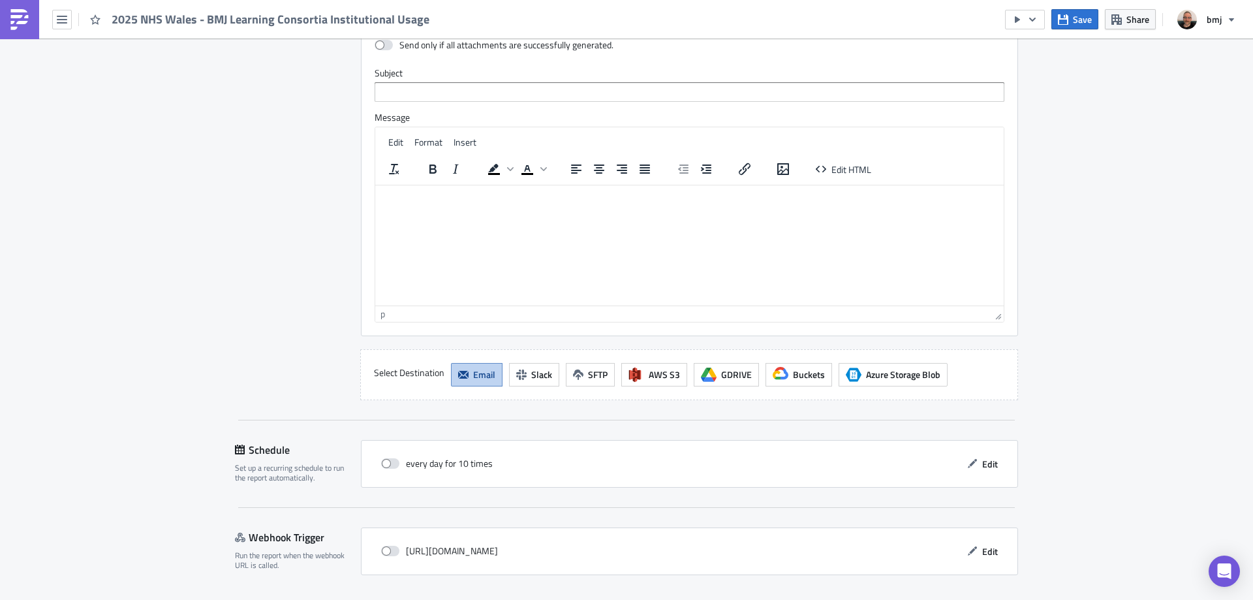
scroll to position [2687, 0]
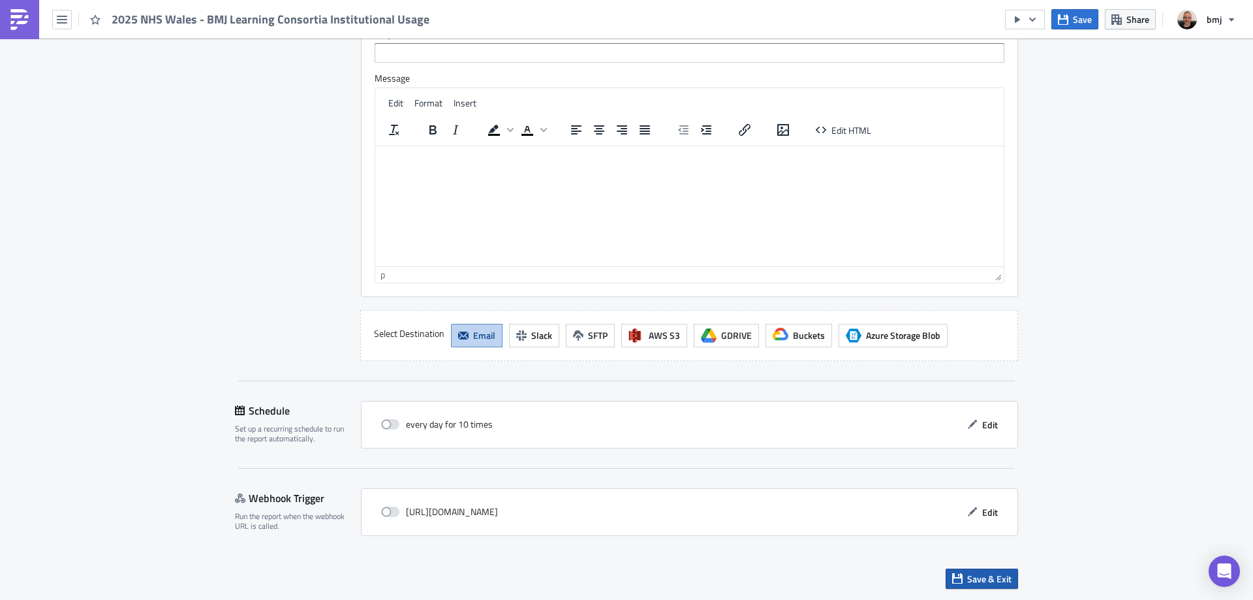
click at [1003, 573] on span "Save & Exit" at bounding box center [989, 579] width 44 height 14
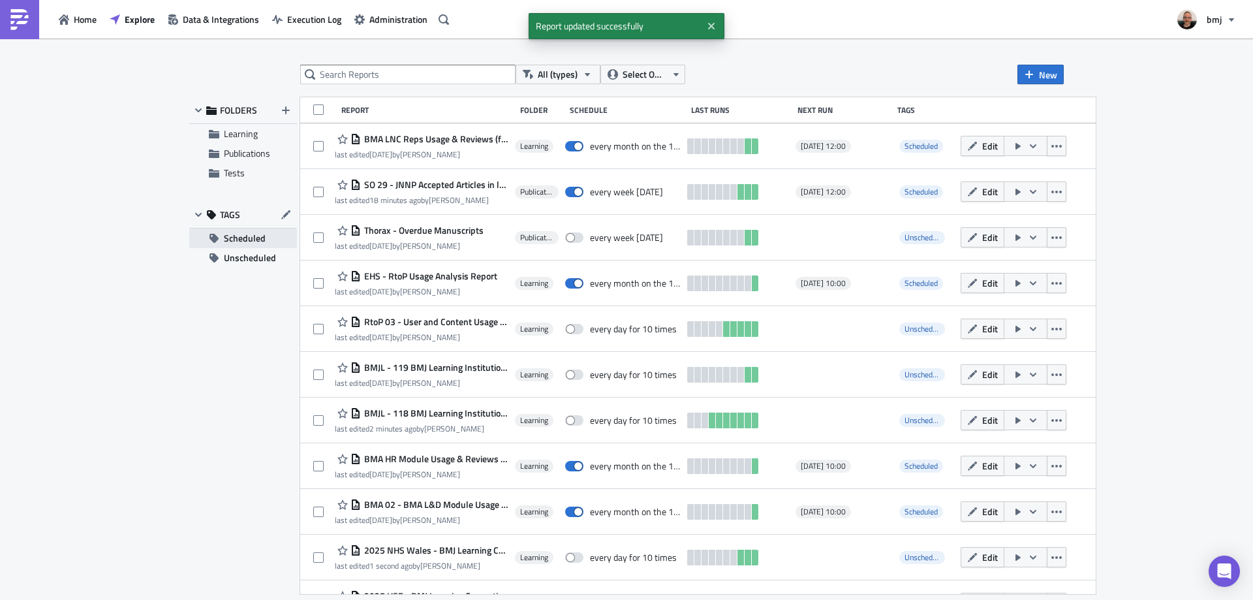
click at [258, 236] on span "Scheduled" at bounding box center [245, 238] width 42 height 20
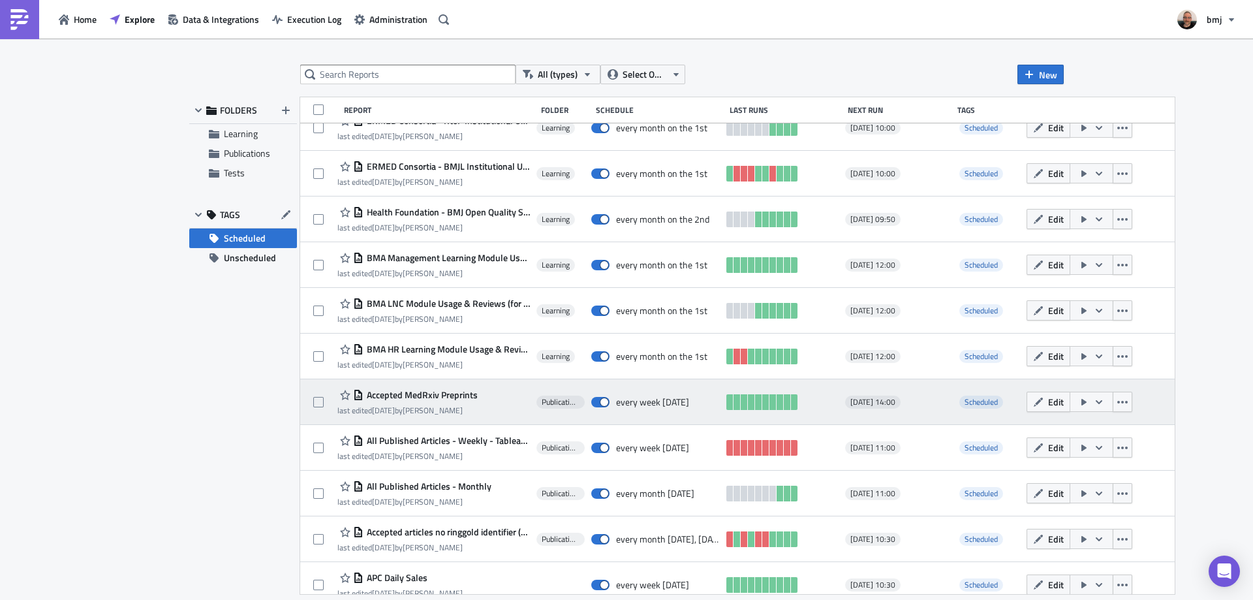
scroll to position [352, 0]
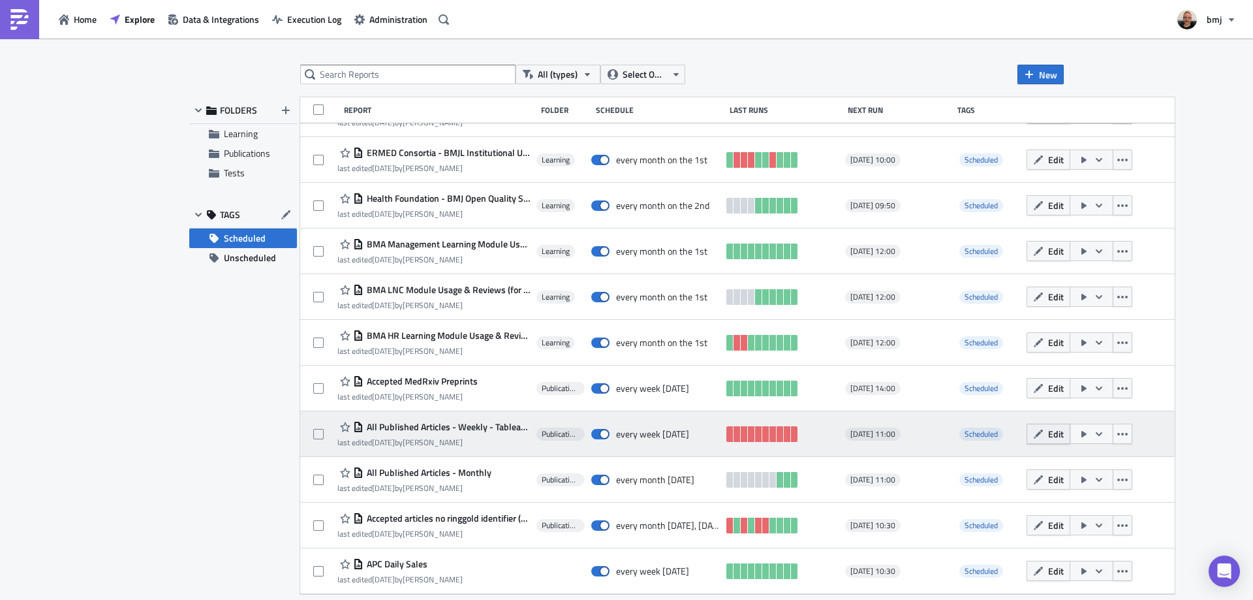
click at [1038, 436] on button "Edit" at bounding box center [1048, 434] width 44 height 20
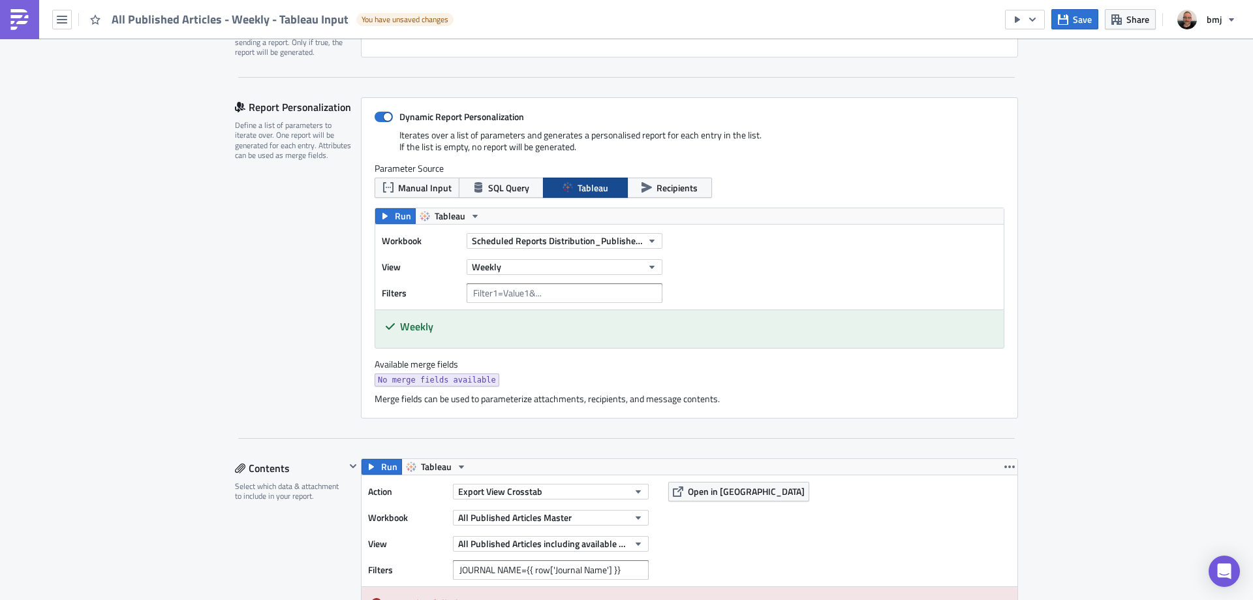
scroll to position [261, 0]
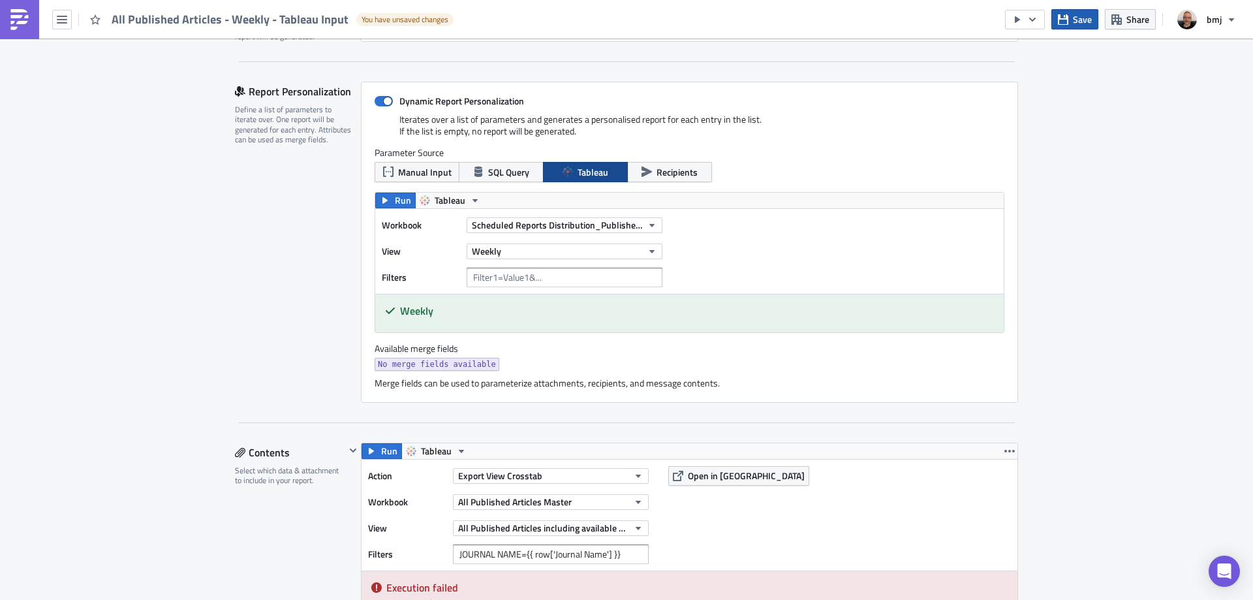
click at [1061, 22] on icon "button" at bounding box center [1063, 19] width 10 height 10
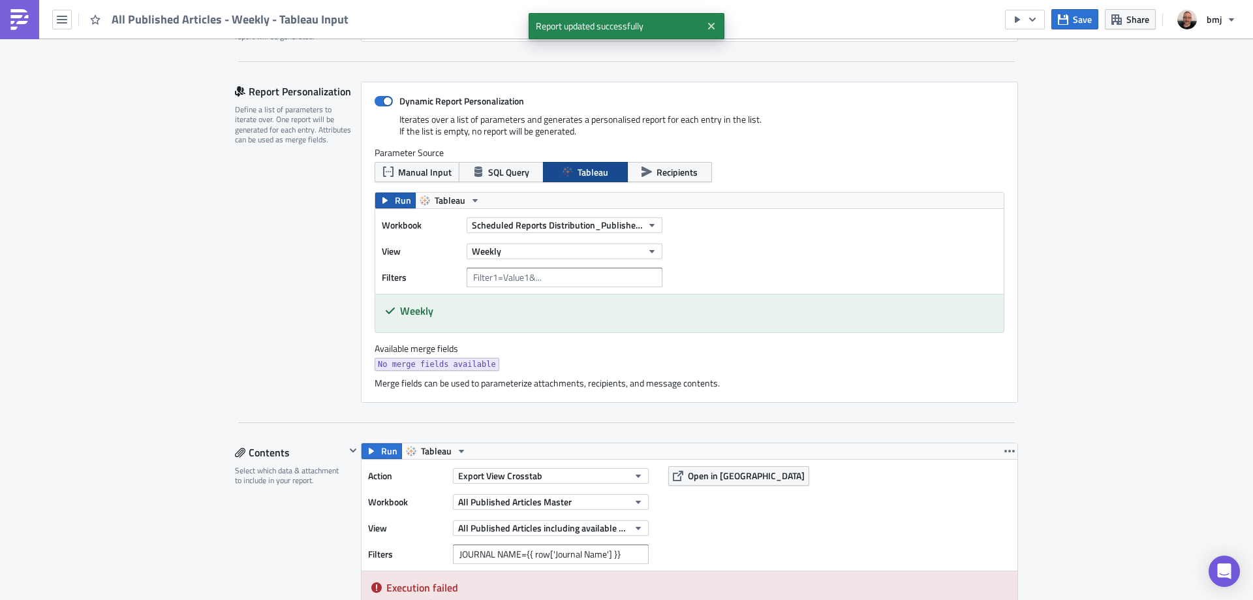
click at [397, 198] on span "Run" at bounding box center [403, 201] width 16 height 16
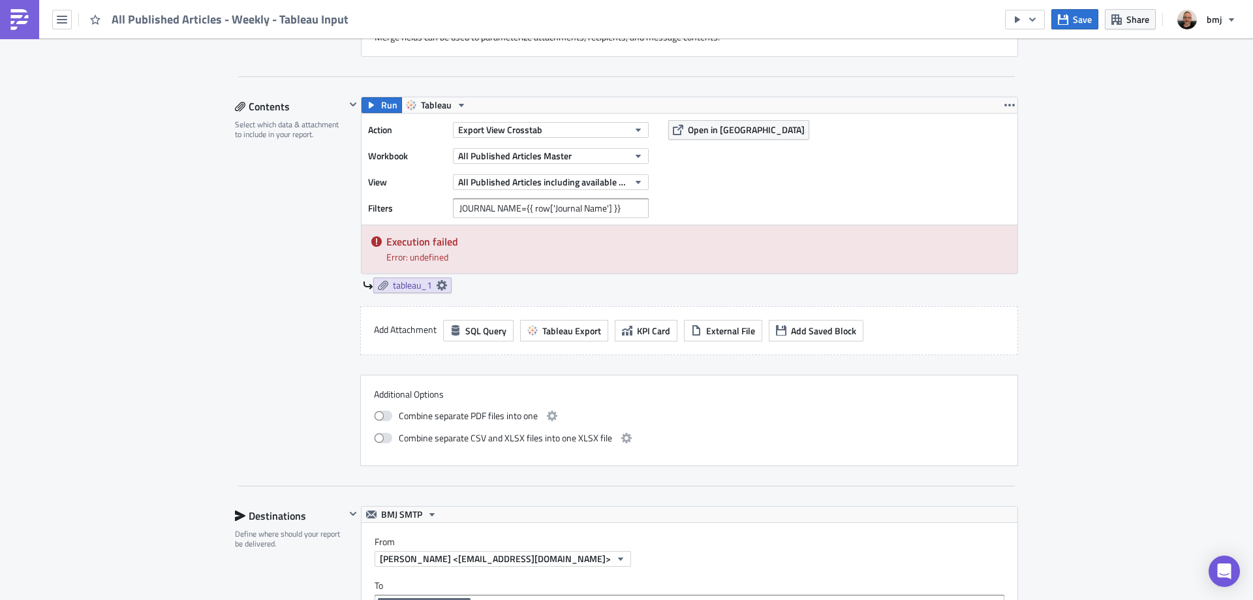
scroll to position [653, 0]
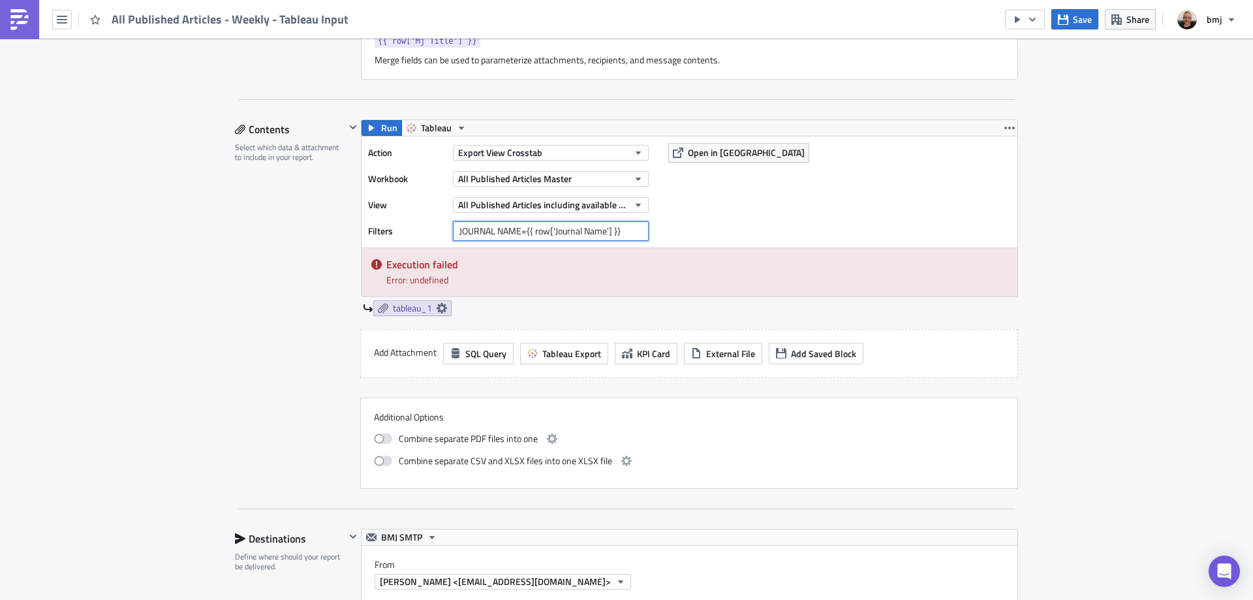
drag, startPoint x: 610, startPoint y: 213, endPoint x: 634, endPoint y: 209, distance: 23.9
click at [630, 221] on input "JOURNAL NAME={{ row['Journal Name'] }}" at bounding box center [551, 231] width 196 height 20
click at [635, 221] on input "JOURNAL NAME={{ row['Journal Name'] }}" at bounding box center [551, 231] width 196 height 20
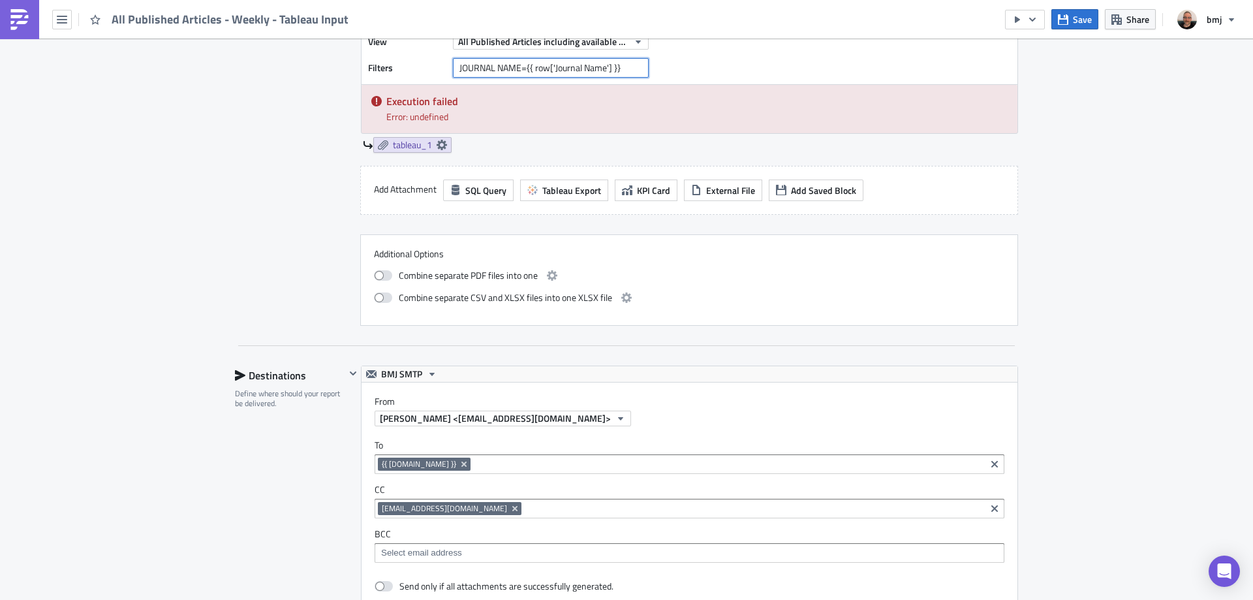
scroll to position [914, 0]
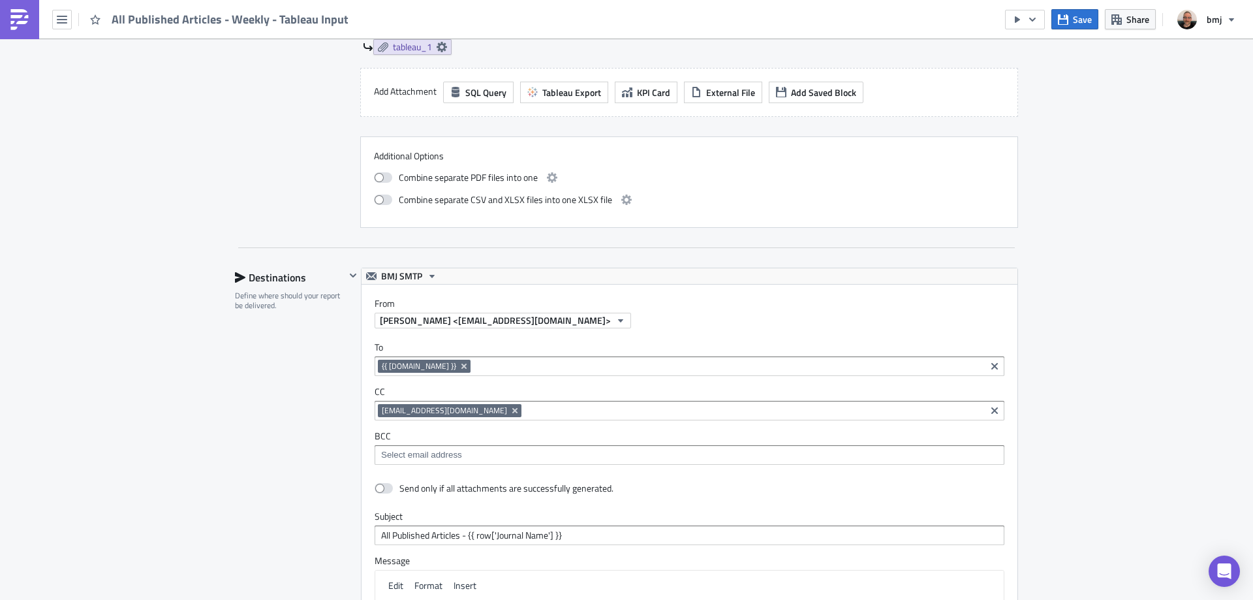
click at [1162, 266] on div "Publications Execution Log Edit " All Published Articles - Weekly - Tableau Inp…" at bounding box center [626, 104] width 1253 height 1959
